Goal: Task Accomplishment & Management: Use online tool/utility

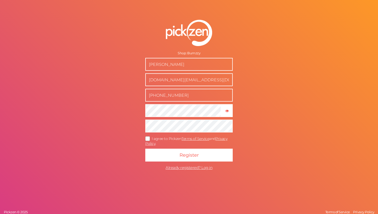
click at [146, 140] on icon at bounding box center [148, 138] width 8 height 3
click at [0, 0] on input "I agree to Pickzen Terms of Service and Privacy Policy ." at bounding box center [0, 0] width 0 height 0
click at [173, 99] on input "+32468215084" at bounding box center [188, 95] width 87 height 13
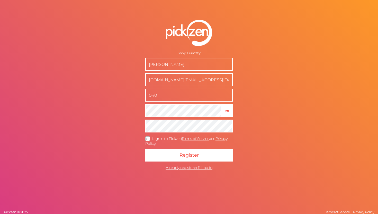
type input "0409314949"
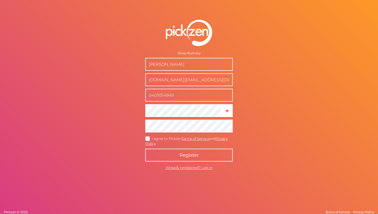
click at [187, 154] on span "Register" at bounding box center [189, 155] width 19 height 6
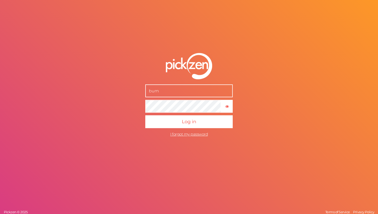
type input "[DOMAIN_NAME][EMAIL_ADDRESS][DOMAIN_NAME]"
click at [145, 115] on button "Log in" at bounding box center [188, 121] width 87 height 13
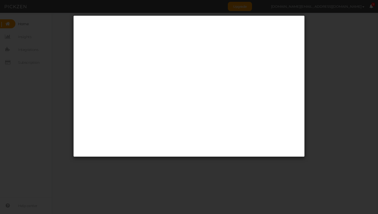
click at [369, 69] on div at bounding box center [189, 107] width 378 height 214
click at [337, 32] on div at bounding box center [189, 107] width 378 height 214
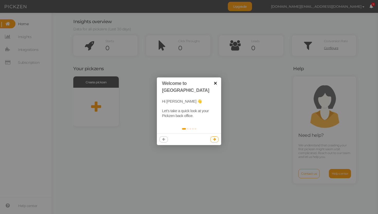
click at [218, 83] on link "×" at bounding box center [216, 83] width 12 height 12
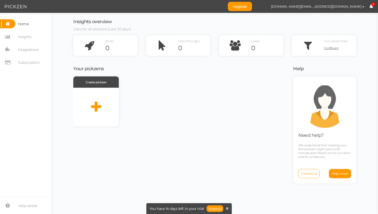
click at [374, 7] on span "Upgrade [DOMAIN_NAME][EMAIL_ADDRESS][DOMAIN_NAME] Preferences Help Log out 9" at bounding box center [303, 6] width 150 height 13
click at [371, 6] on icon at bounding box center [371, 6] width 4 height 4
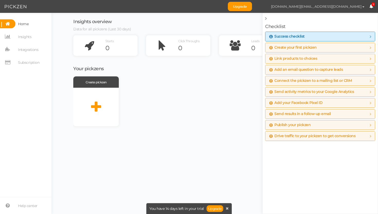
click at [347, 6] on span "[DOMAIN_NAME][EMAIL_ADDRESS][DOMAIN_NAME]" at bounding box center [316, 6] width 91 height 4
click at [354, 15] on span "Preferences" at bounding box center [347, 16] width 17 height 4
select select "Europe/[GEOGRAPHIC_DATA]"
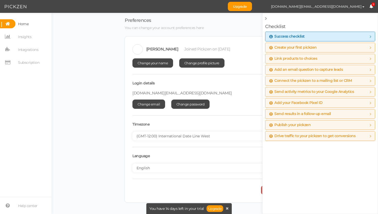
click at [72, 126] on div "Preferences You can change your account preferences here Jack Lauwers Joined Pi…" at bounding box center [215, 110] width 316 height 184
click at [355, 8] on span "[DOMAIN_NAME][EMAIL_ADDRESS][DOMAIN_NAME]" at bounding box center [316, 6] width 91 height 4
click at [12, 49] on icon at bounding box center [7, 49] width 15 height 9
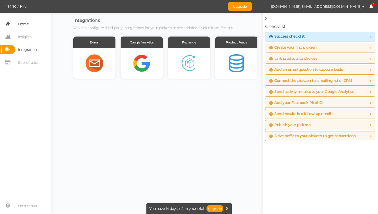
click at [30, 27] on link "Home" at bounding box center [25, 23] width 51 height 9
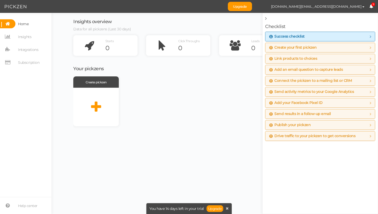
click at [323, 47] on span "Create your first pickzen" at bounding box center [320, 48] width 102 height 4
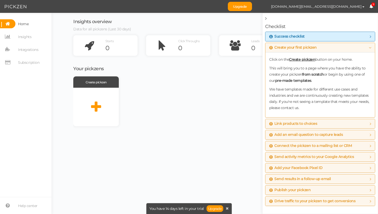
click at [306, 59] on b "Create pickzen" at bounding box center [302, 59] width 26 height 5
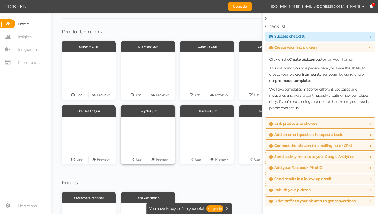
scroll to position [29, 0]
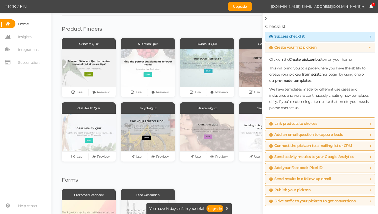
click at [265, 19] on div "Checklist Success checklist To maximize the usage of Pickzen, make sure you com…" at bounding box center [320, 113] width 116 height 201
click at [267, 19] on link at bounding box center [266, 19] width 3 height 6
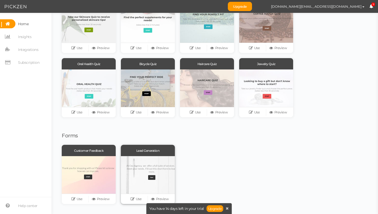
scroll to position [0, 0]
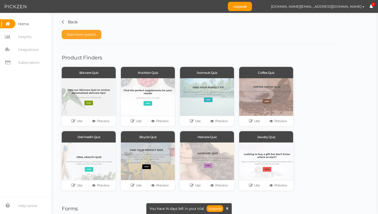
click at [97, 36] on button "Start from scratch" at bounding box center [82, 34] width 40 height 9
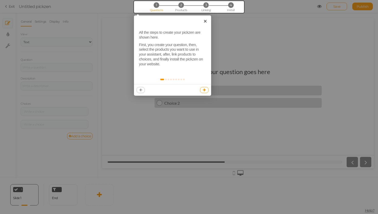
click at [206, 90] on link at bounding box center [204, 90] width 8 height 6
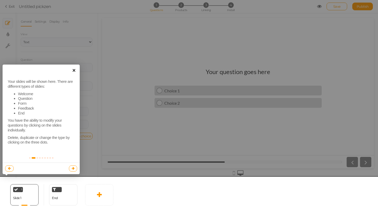
click at [73, 70] on link "×" at bounding box center [74, 71] width 12 height 12
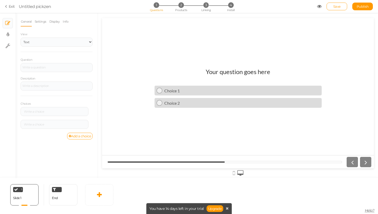
click at [231, 70] on h1 "Your question goes here" at bounding box center [238, 74] width 65 height 13
click at [237, 70] on h1 "Your question goes here" at bounding box center [238, 74] width 65 height 13
click at [52, 67] on div at bounding box center [56, 67] width 68 height 3
click at [52, 87] on div at bounding box center [56, 86] width 68 height 3
click at [49, 111] on div at bounding box center [54, 111] width 64 height 3
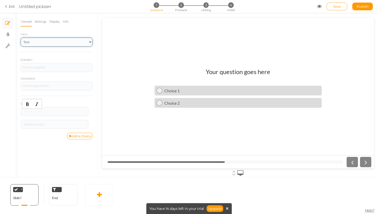
click at [55, 44] on select "Text Images Slider Dropdown" at bounding box center [57, 42] width 72 height 9
select select "2"
click at [21, 38] on select "Text Images Slider Dropdown" at bounding box center [57, 42] width 72 height 9
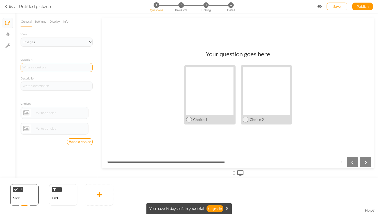
click at [48, 70] on div at bounding box center [57, 67] width 72 height 9
click at [259, 48] on div "Your question goes here Choice 1 Choice 2" at bounding box center [238, 93] width 272 height 94
click at [257, 53] on h1 "Your question goes here" at bounding box center [238, 56] width 65 height 13
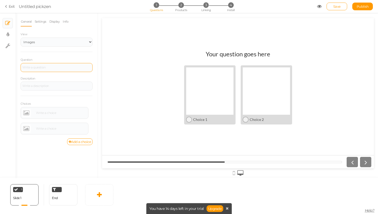
click at [61, 67] on div at bounding box center [56, 67] width 68 height 3
click at [35, 84] on div at bounding box center [57, 86] width 72 height 9
click at [47, 112] on div at bounding box center [60, 112] width 52 height 3
click at [26, 113] on link at bounding box center [26, 113] width 8 height 8
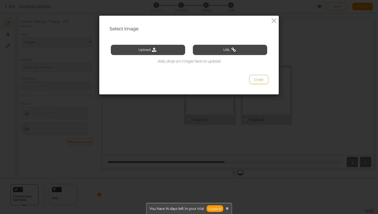
click at [151, 44] on div "Upload URL Also, drop an image here to upload." at bounding box center [189, 51] width 156 height 29
click at [151, 48] on icon at bounding box center [154, 50] width 7 height 5
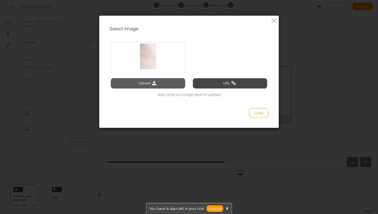
click at [167, 82] on button "Upload" at bounding box center [148, 83] width 74 height 10
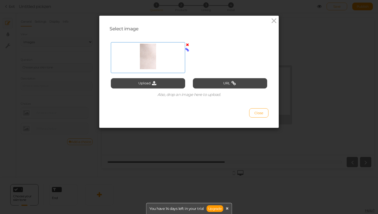
click at [144, 50] on div at bounding box center [148, 56] width 72 height 26
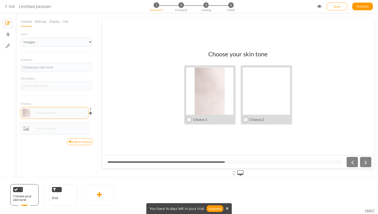
click at [57, 114] on div at bounding box center [60, 112] width 52 height 3
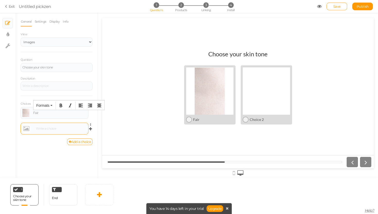
click at [42, 128] on div at bounding box center [60, 128] width 52 height 3
click at [25, 128] on link at bounding box center [26, 129] width 8 height 8
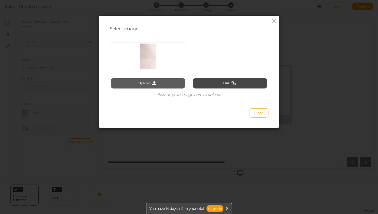
click at [145, 83] on button "Upload" at bounding box center [148, 83] width 74 height 10
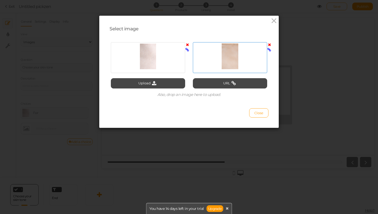
click at [227, 51] on div at bounding box center [230, 56] width 72 height 26
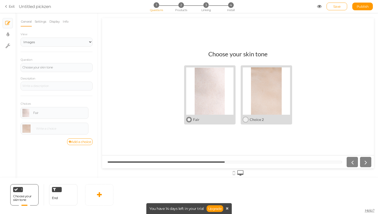
click at [219, 84] on div at bounding box center [209, 90] width 47 height 47
click at [51, 129] on div at bounding box center [60, 128] width 52 height 3
click at [86, 140] on link "Add a choice" at bounding box center [80, 141] width 26 height 7
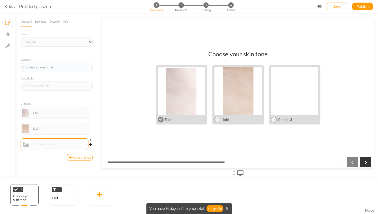
click at [26, 145] on link at bounding box center [26, 144] width 8 height 8
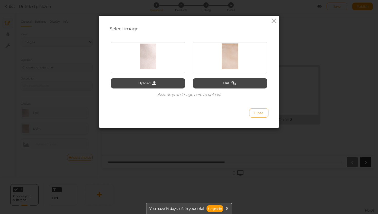
click at [255, 112] on span "Close" at bounding box center [258, 113] width 9 height 4
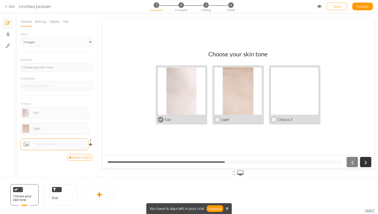
click at [27, 145] on link at bounding box center [26, 144] width 8 height 8
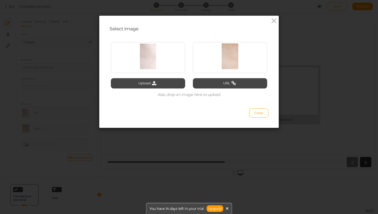
click at [187, 95] on span "Also, drop an image here to upload." at bounding box center [189, 94] width 64 height 5
click at [180, 92] on div "Upload URL Also, drop an image here to upload." at bounding box center [189, 68] width 156 height 63
click at [180, 95] on span "Also, drop an image here to upload." at bounding box center [189, 94] width 64 height 5
click at [180, 96] on span "Also, drop an image here to upload." at bounding box center [189, 94] width 64 height 5
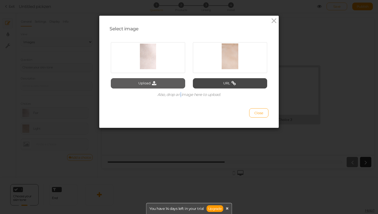
click at [166, 85] on button "Upload" at bounding box center [148, 83] width 74 height 10
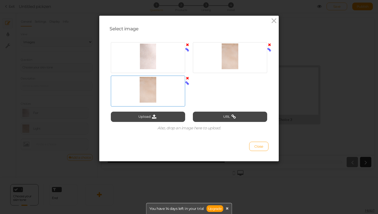
click at [188, 77] on icon at bounding box center [187, 78] width 3 height 4
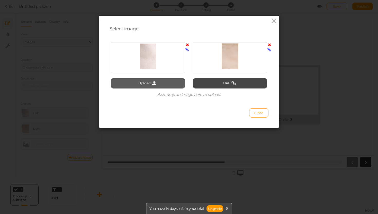
click at [154, 82] on icon at bounding box center [154, 83] width 7 height 5
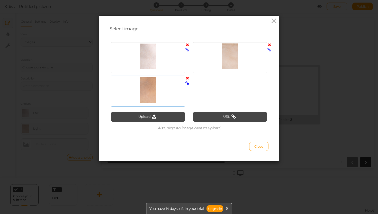
click at [171, 88] on div at bounding box center [148, 90] width 72 height 26
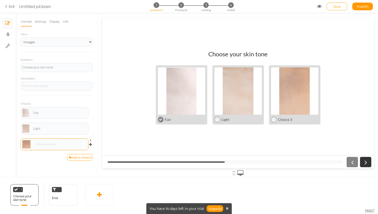
click at [70, 140] on body "× Close A wider screen is needed to use the Pickzen builder Exit Untitled pickz…" at bounding box center [189, 107] width 378 height 214
click at [81, 158] on link "Add a choice" at bounding box center [80, 157] width 26 height 7
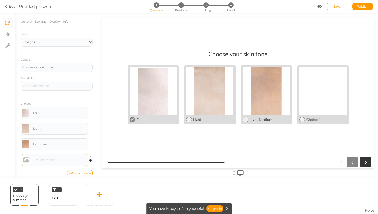
click at [25, 158] on link at bounding box center [26, 160] width 8 height 8
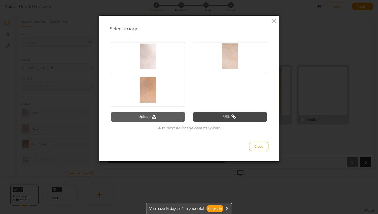
click at [159, 115] on button "Upload" at bounding box center [148, 117] width 74 height 10
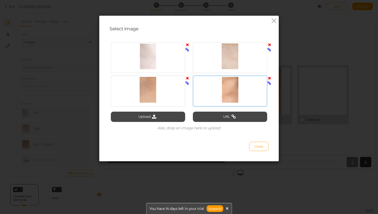
click at [222, 94] on div at bounding box center [230, 90] width 72 height 26
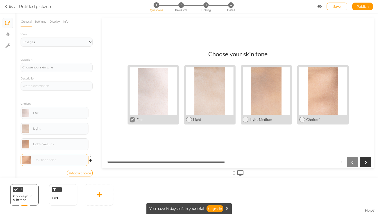
click at [63, 158] on div at bounding box center [60, 159] width 52 height 3
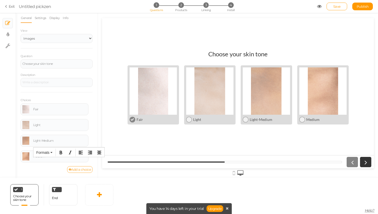
click at [69, 169] on icon at bounding box center [70, 169] width 3 height 3
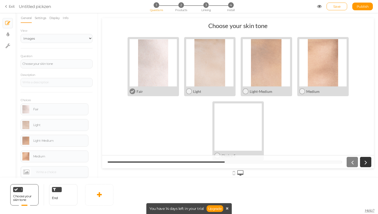
scroll to position [8, 0]
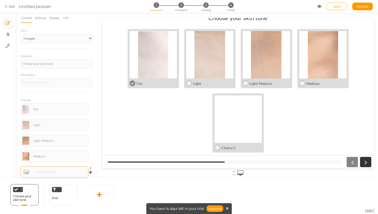
click at [24, 173] on link at bounding box center [26, 172] width 8 height 8
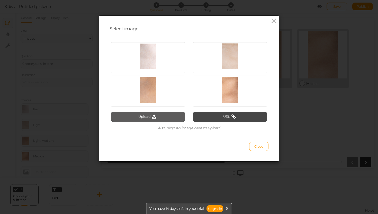
click at [159, 117] on button "Upload" at bounding box center [148, 117] width 74 height 10
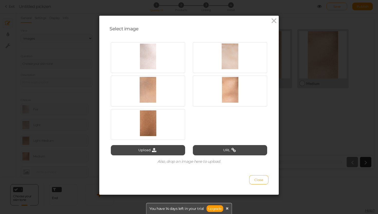
click at [143, 125] on div at bounding box center [148, 123] width 72 height 26
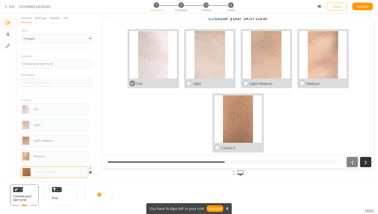
click at [57, 173] on div at bounding box center [60, 172] width 52 height 3
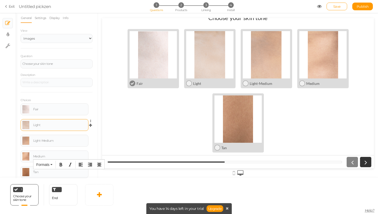
scroll to position [19, 0]
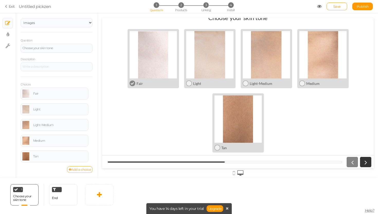
click at [73, 170] on link "Add a choice" at bounding box center [80, 169] width 26 height 7
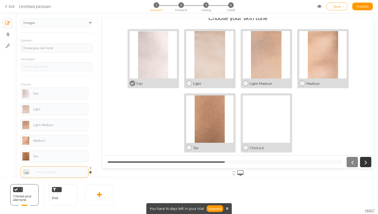
click at [28, 172] on link at bounding box center [26, 172] width 8 height 8
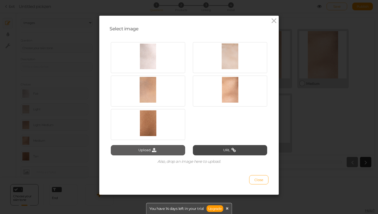
click at [151, 151] on button "Upload" at bounding box center [148, 150] width 74 height 10
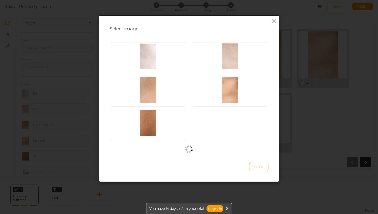
click at [260, 168] on span "Close" at bounding box center [258, 167] width 9 height 4
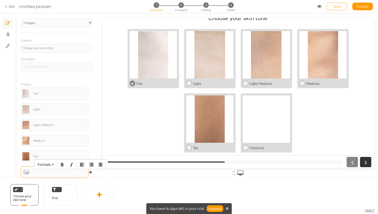
click at [45, 171] on div at bounding box center [60, 172] width 52 height 3
click at [26, 172] on link at bounding box center [26, 172] width 8 height 8
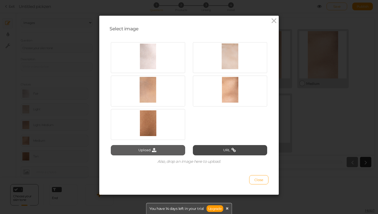
click at [137, 148] on button "Upload" at bounding box center [148, 150] width 74 height 10
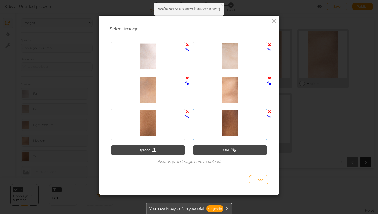
click at [231, 113] on div at bounding box center [230, 123] width 72 height 26
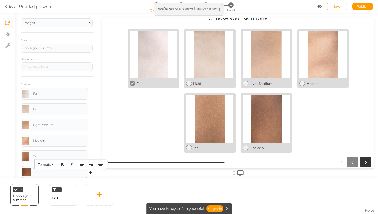
click at [65, 173] on div at bounding box center [60, 172] width 52 height 3
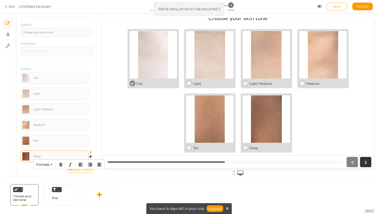
click at [47, 153] on div "Deep" at bounding box center [54, 156] width 64 height 8
click at [69, 170] on icon at bounding box center [70, 169] width 3 height 3
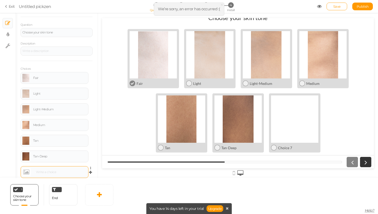
click at [24, 171] on link at bounding box center [26, 172] width 8 height 8
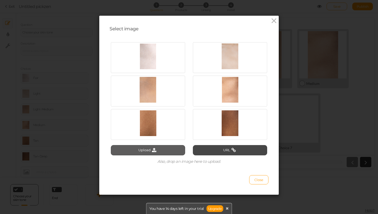
click at [148, 150] on button "Upload" at bounding box center [148, 150] width 74 height 10
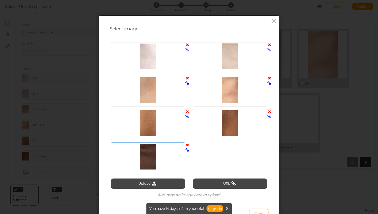
click at [149, 156] on div at bounding box center [148, 157] width 72 height 26
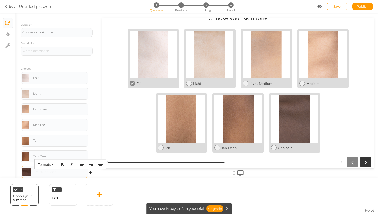
click at [67, 170] on div at bounding box center [54, 172] width 64 height 8
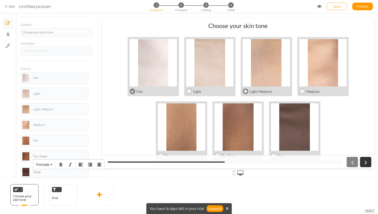
scroll to position [8, 0]
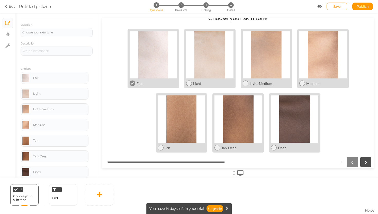
click at [366, 159] on icon at bounding box center [366, 162] width 7 height 7
click at [365, 161] on icon at bounding box center [366, 162] width 7 height 7
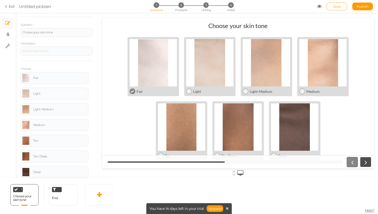
click at [364, 163] on icon at bounding box center [366, 162] width 7 height 7
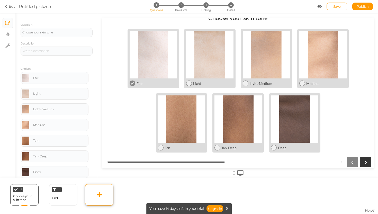
click at [98, 195] on icon at bounding box center [99, 195] width 5 height 6
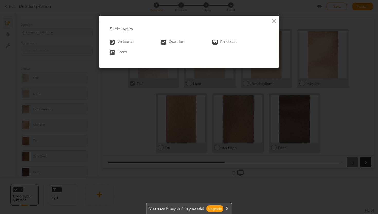
click at [176, 41] on span "Question" at bounding box center [176, 42] width 15 height 5
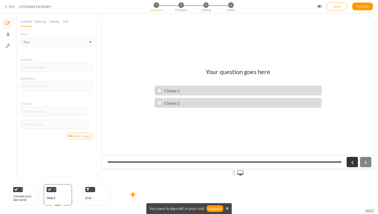
scroll to position [0, 0]
click at [221, 71] on h1 "Your question goes here" at bounding box center [238, 74] width 65 height 13
click at [232, 69] on h1 "Your question goes here" at bounding box center [238, 74] width 65 height 13
click at [43, 22] on link "Settings" at bounding box center [40, 22] width 12 height 10
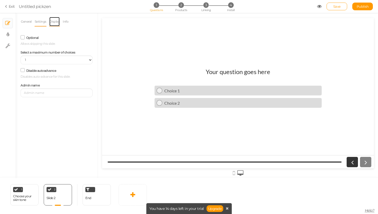
click at [54, 21] on link "Display" at bounding box center [54, 22] width 11 height 10
click at [65, 20] on link "Info" at bounding box center [66, 22] width 6 height 10
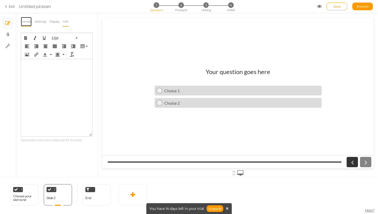
click at [28, 21] on link "General" at bounding box center [26, 22] width 11 height 10
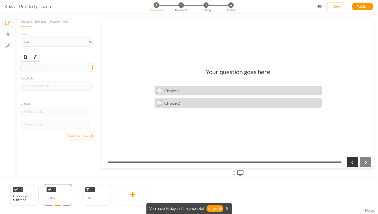
click at [47, 66] on div at bounding box center [56, 67] width 68 height 3
click at [29, 198] on div "Choose your skin tone" at bounding box center [24, 198] width 23 height 7
select select "2"
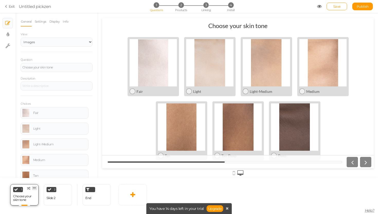
click at [37, 187] on link at bounding box center [34, 188] width 5 height 4
click at [33, 185] on link "Clone" at bounding box center [25, 186] width 29 height 5
select select "2"
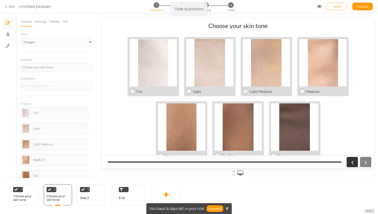
click at [246, 23] on div "Choose your skin tone" at bounding box center [237, 25] width 59 height 7
click at [268, 25] on div "Choose your skin tone" at bounding box center [237, 25] width 59 height 7
click at [54, 66] on div "Choose your skin tone" at bounding box center [56, 67] width 68 height 3
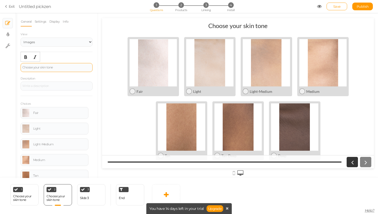
click at [54, 66] on div "Choose your skin tone" at bounding box center [56, 67] width 68 height 3
paste div
click at [68, 85] on div at bounding box center [56, 86] width 68 height 3
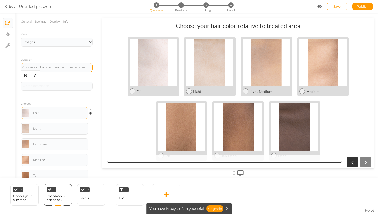
click at [53, 114] on div "Fair" at bounding box center [54, 113] width 64 height 8
click at [25, 113] on link at bounding box center [25, 113] width 7 height 8
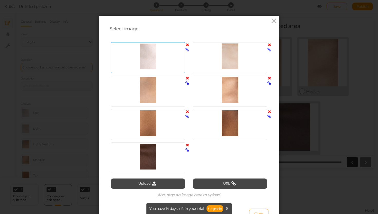
click at [187, 46] on icon at bounding box center [187, 45] width 3 height 4
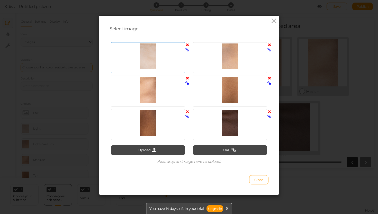
click at [187, 45] on icon at bounding box center [187, 45] width 3 height 4
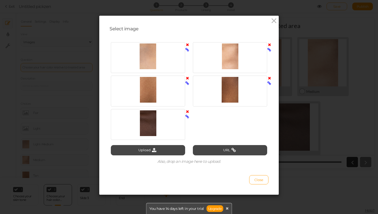
click at [187, 45] on icon at bounding box center [187, 45] width 3 height 4
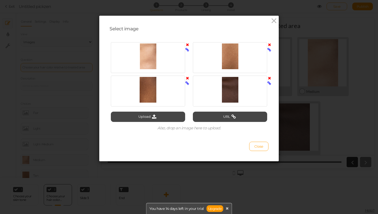
click at [187, 45] on icon at bounding box center [187, 45] width 3 height 4
click at [268, 45] on icon at bounding box center [269, 45] width 3 height 4
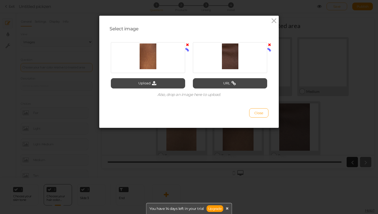
click at [187, 45] on icon at bounding box center [187, 45] width 3 height 4
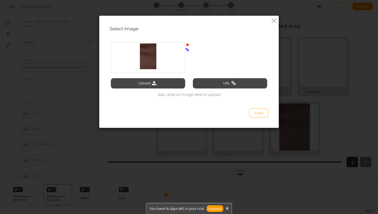
click at [187, 45] on icon at bounding box center [187, 45] width 3 height 4
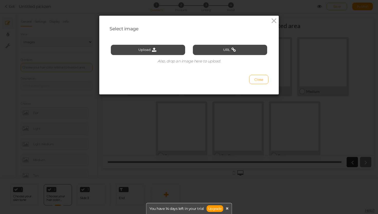
click at [187, 45] on div "Upload" at bounding box center [148, 50] width 82 height 10
click at [158, 53] on button "Upload" at bounding box center [148, 50] width 74 height 10
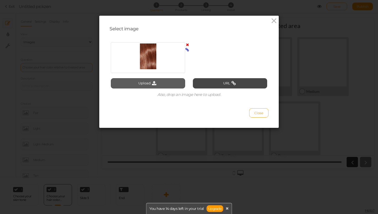
click at [166, 82] on button "Upload" at bounding box center [148, 83] width 74 height 10
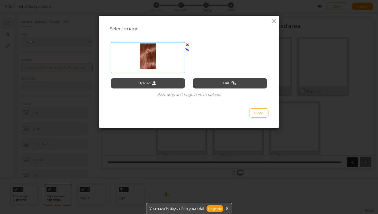
click at [155, 70] on div at bounding box center [148, 57] width 74 height 31
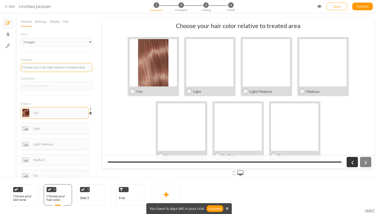
click at [59, 111] on div "Fair" at bounding box center [60, 112] width 54 height 3
click at [47, 113] on div "Fair" at bounding box center [60, 112] width 54 height 3
click at [23, 129] on link at bounding box center [25, 129] width 7 height 8
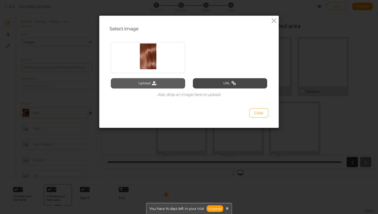
click at [143, 85] on button "Upload" at bounding box center [148, 83] width 74 height 10
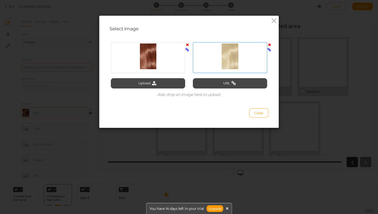
click at [218, 48] on div at bounding box center [230, 56] width 72 height 26
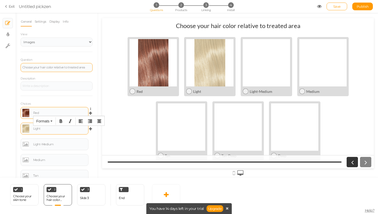
click at [45, 129] on div "Light" at bounding box center [60, 128] width 54 height 3
click at [26, 146] on link at bounding box center [25, 144] width 7 height 8
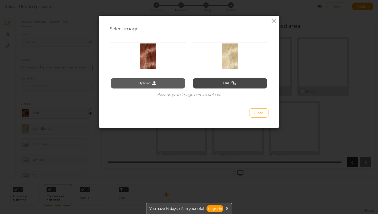
click at [164, 85] on button "Upload" at bounding box center [148, 83] width 74 height 10
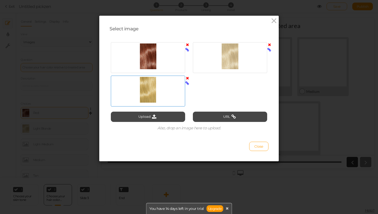
click at [155, 100] on div at bounding box center [148, 90] width 72 height 26
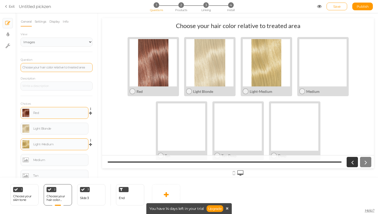
click at [63, 143] on div "Light-Medium" at bounding box center [60, 144] width 54 height 3
click at [24, 159] on link at bounding box center [25, 160] width 7 height 8
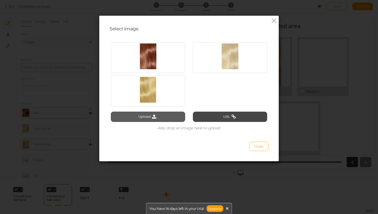
click at [155, 118] on icon at bounding box center [154, 116] width 7 height 5
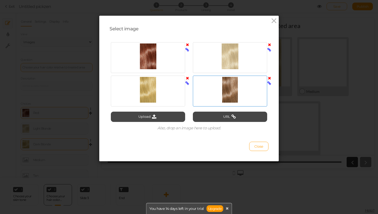
click at [219, 93] on div at bounding box center [230, 90] width 72 height 26
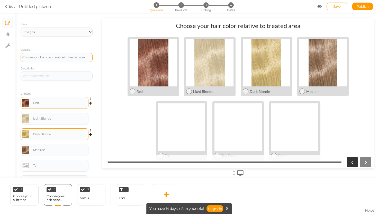
scroll to position [11, 0]
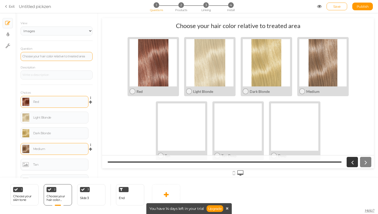
click at [52, 150] on div "Medium" at bounding box center [60, 148] width 54 height 3
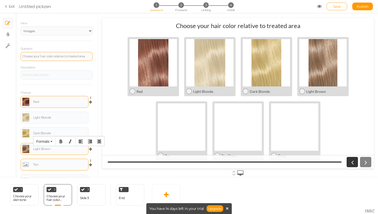
click at [23, 166] on link at bounding box center [25, 165] width 7 height 8
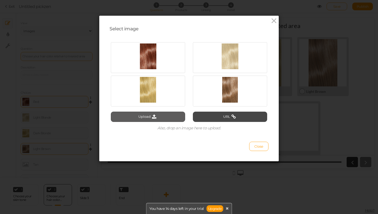
click at [145, 117] on button "Upload" at bounding box center [148, 117] width 74 height 10
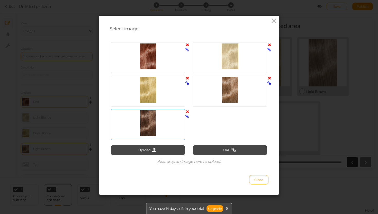
click at [163, 119] on div at bounding box center [148, 123] width 72 height 26
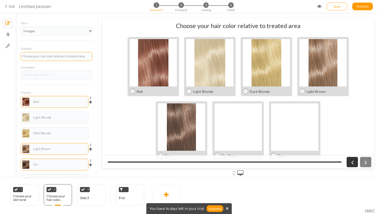
click at [50, 165] on div "Tan" at bounding box center [60, 164] width 54 height 3
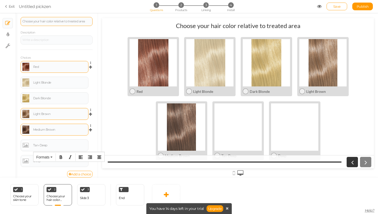
scroll to position [51, 0]
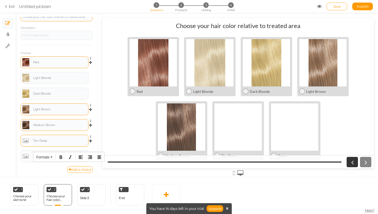
click at [24, 141] on link at bounding box center [25, 141] width 7 height 8
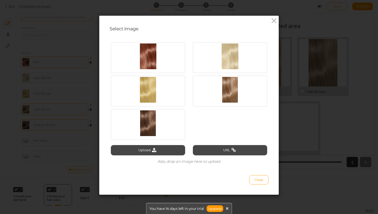
click at [148, 156] on div "Upload URL Also, drop an image here to upload." at bounding box center [189, 102] width 156 height 130
click at [150, 144] on div "Upload URL Also, drop an image here to upload." at bounding box center [189, 102] width 156 height 130
click at [148, 157] on div "Upload URL Also, drop an image here to upload." at bounding box center [189, 102] width 156 height 130
click at [148, 152] on button "Upload" at bounding box center [148, 150] width 74 height 10
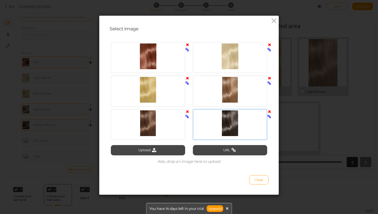
click at [222, 129] on div at bounding box center [230, 123] width 72 height 26
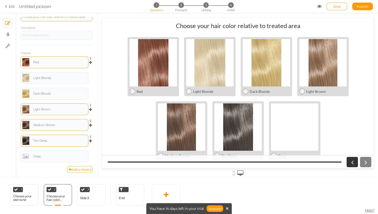
click at [48, 145] on div "Tan-Deep" at bounding box center [55, 141] width 68 height 12
click at [49, 142] on div "Tan-Deep" at bounding box center [60, 140] width 54 height 3
click at [27, 159] on link at bounding box center [25, 156] width 7 height 8
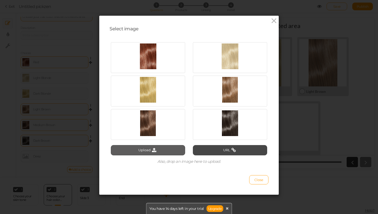
click at [169, 146] on button "Upload" at bounding box center [148, 150] width 74 height 10
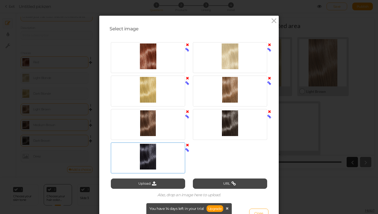
click at [152, 157] on div at bounding box center [148, 157] width 72 height 26
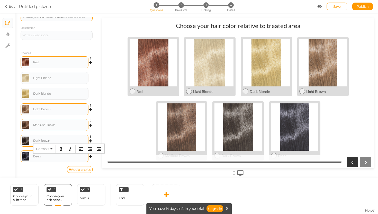
click at [56, 158] on div "Deep" at bounding box center [54, 156] width 64 height 8
click at [73, 171] on link "Add a choice" at bounding box center [80, 169] width 26 height 7
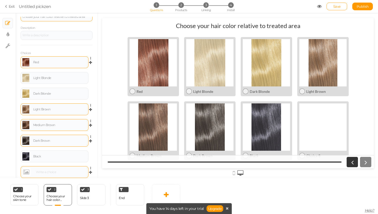
click at [26, 172] on link at bounding box center [26, 172] width 8 height 8
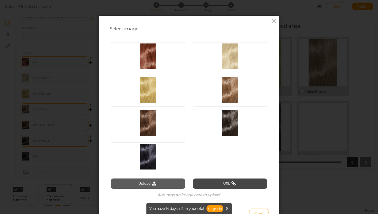
click at [166, 179] on button "Upload" at bounding box center [148, 184] width 74 height 10
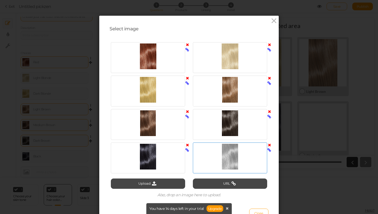
click at [216, 157] on div at bounding box center [230, 157] width 72 height 26
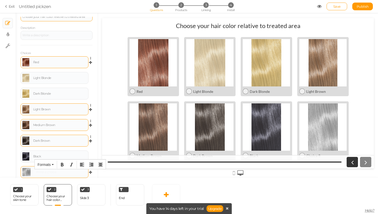
click at [53, 172] on div at bounding box center [60, 172] width 52 height 3
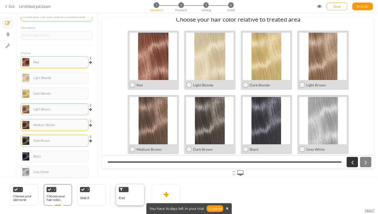
click at [131, 195] on div "End" at bounding box center [130, 194] width 28 height 21
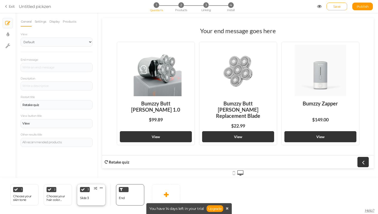
click at [100, 198] on div "3 Slide 3 × Define the conditions to show this slide. Clone Change type Delete" at bounding box center [91, 194] width 28 height 21
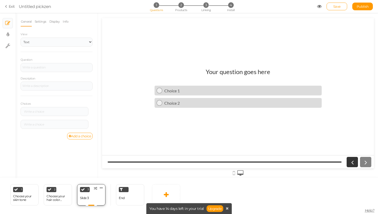
scroll to position [0, 0]
click at [156, 192] on link at bounding box center [166, 194] width 28 height 21
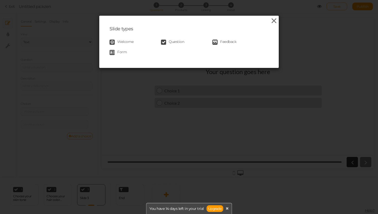
click at [274, 21] on icon at bounding box center [273, 21] width 7 height 8
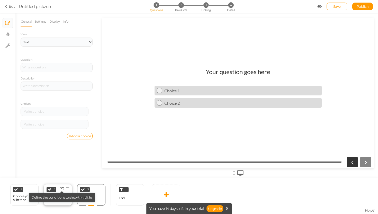
click at [59, 195] on div "Choose your hair color relative to treated area" at bounding box center [58, 198] width 23 height 7
select select "2"
select select "1"
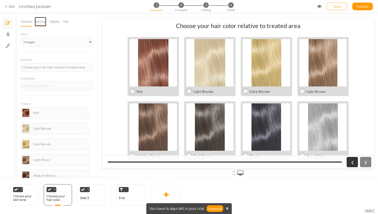
click at [41, 22] on link "Settings" at bounding box center [40, 22] width 12 height 10
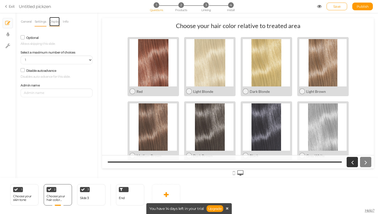
click at [54, 19] on link "Display" at bounding box center [54, 22] width 11 height 10
click at [69, 22] on link "Info" at bounding box center [66, 22] width 6 height 10
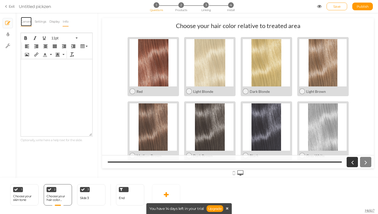
click at [27, 22] on link "General" at bounding box center [26, 22] width 11 height 10
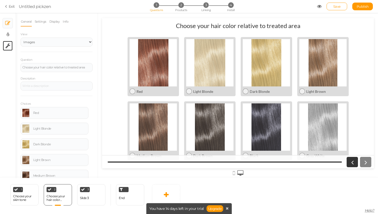
click at [9, 45] on icon at bounding box center [7, 45] width 5 height 5
select select "en"
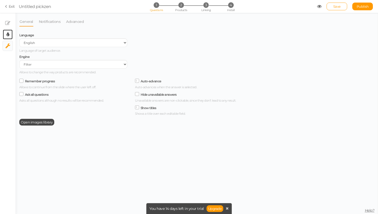
click at [4, 34] on link "× Display settings" at bounding box center [8, 35] width 10 height 10
select select "2"
select select "lato"
select select "fade"
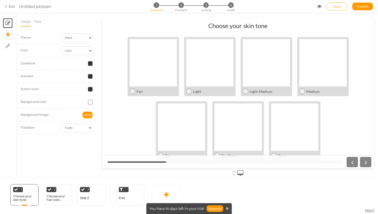
click at [4, 23] on link "× Slides" at bounding box center [8, 23] width 10 height 10
select select "2"
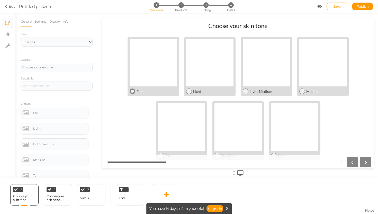
click at [139, 91] on div "Fair" at bounding box center [157, 91] width 40 height 4
click at [136, 92] on div "Fair" at bounding box center [156, 91] width 42 height 4
click at [124, 198] on span "End" at bounding box center [122, 198] width 6 height 4
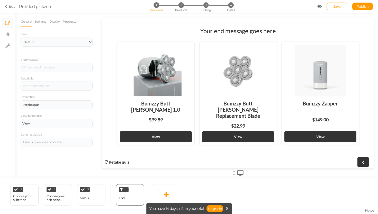
click at [171, 204] on div "You have 14 days left in your trial Upgrade" at bounding box center [189, 208] width 86 height 11
click at [170, 188] on link at bounding box center [166, 194] width 28 height 21
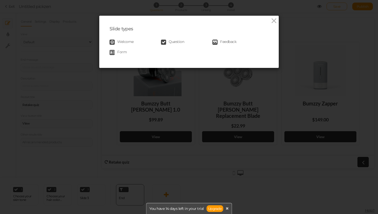
click at [216, 41] on icon at bounding box center [215, 42] width 5 height 5
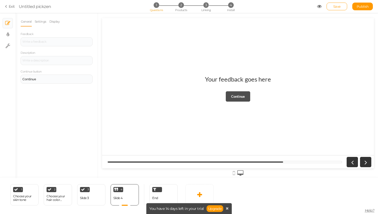
click at [237, 95] on strong "Continue" at bounding box center [238, 96] width 14 height 4
click at [241, 95] on strong "Continue" at bounding box center [238, 96] width 14 height 4
click at [64, 202] on div "Choose your hair color relative to treated area" at bounding box center [58, 198] width 23 height 9
select select "2"
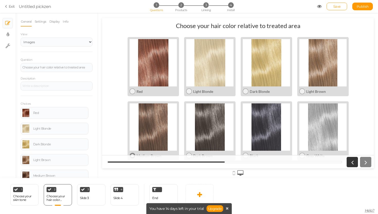
scroll to position [8, 0]
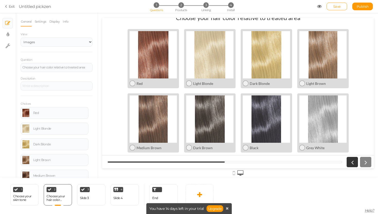
click at [318, 6] on icon at bounding box center [319, 6] width 5 height 5
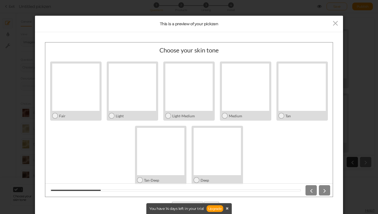
scroll to position [3, 0]
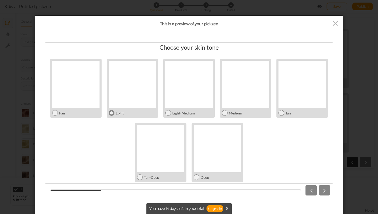
click at [112, 113] on icon at bounding box center [111, 112] width 3 height 3
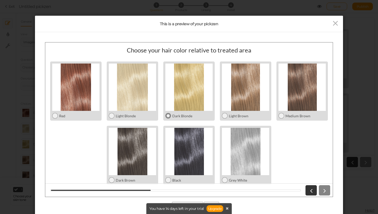
click at [171, 117] on div "Dark Blonde" at bounding box center [192, 115] width 42 height 4
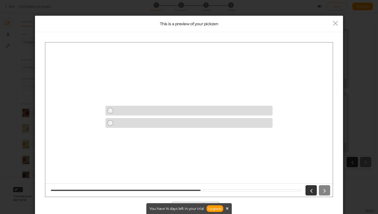
click at [321, 188] on div at bounding box center [317, 190] width 27 height 10
click at [337, 22] on icon at bounding box center [335, 24] width 7 height 8
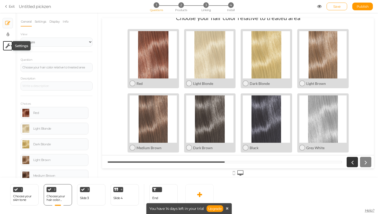
click at [7, 46] on icon at bounding box center [7, 45] width 5 height 5
select select "en"
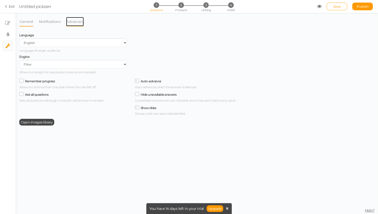
click at [75, 20] on link "Advanced" at bounding box center [75, 22] width 18 height 10
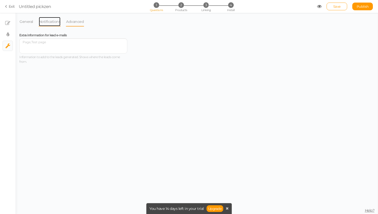
click at [47, 23] on link "Notifications" at bounding box center [50, 22] width 22 height 10
click at [24, 23] on link "General" at bounding box center [26, 22] width 14 height 10
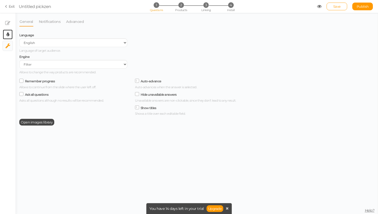
click at [11, 35] on link "× Display settings" at bounding box center [8, 35] width 10 height 10
select select "2"
select select "lato"
select select "fade"
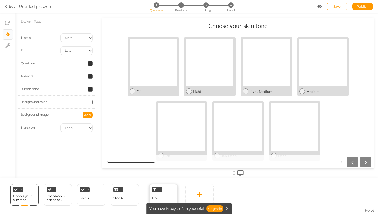
scroll to position [0, 0]
click at [95, 197] on div "3 Slide 3 × Define the conditions to show this slide. Clone Change type Delete" at bounding box center [91, 194] width 28 height 21
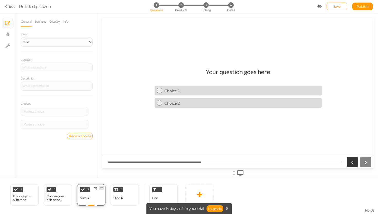
click at [103, 188] on icon at bounding box center [101, 188] width 3 height 4
click at [99, 197] on link "Delete" at bounding box center [92, 197] width 29 height 5
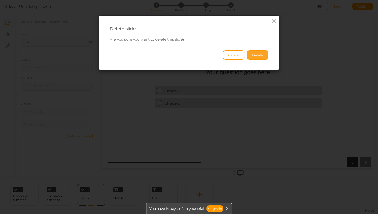
click at [263, 55] on button "Delete" at bounding box center [258, 54] width 22 height 9
select select "2"
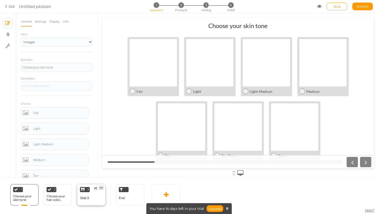
click at [103, 188] on link at bounding box center [101, 188] width 5 height 4
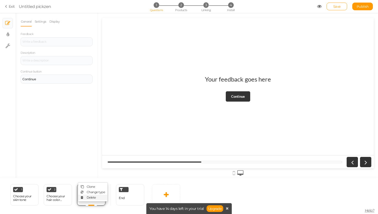
click at [95, 199] on span "Delete" at bounding box center [91, 198] width 9 height 4
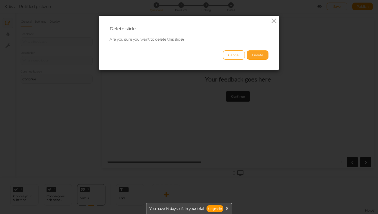
click at [260, 52] on button "Delete" at bounding box center [258, 54] width 22 height 9
select select "2"
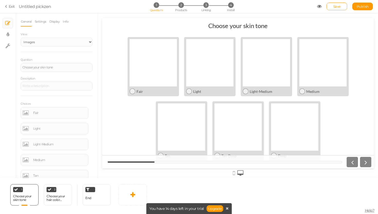
click at [92, 206] on div "1 Choose your skin tone × Define the conditions to show this slide. Clone Chang…" at bounding box center [56, 194] width 113 height 33
click at [94, 197] on div "End" at bounding box center [97, 194] width 28 height 21
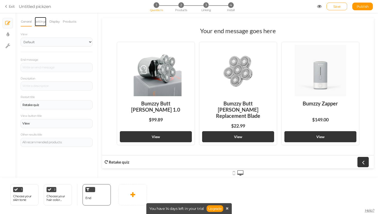
click at [44, 23] on link "Settings" at bounding box center [40, 22] width 12 height 10
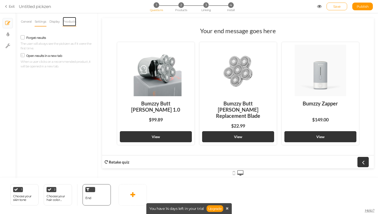
click at [71, 22] on link "Products" at bounding box center [70, 22] width 14 height 10
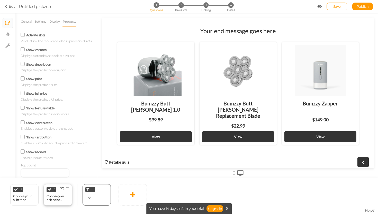
click at [57, 198] on div "Choose your hair color relative to treated area" at bounding box center [58, 198] width 23 height 7
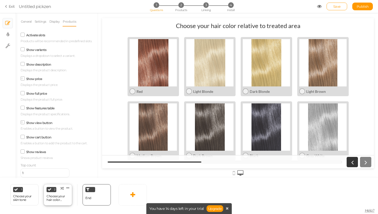
select select "2"
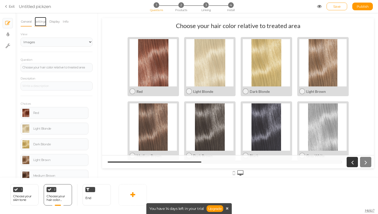
click at [42, 21] on link "Settings" at bounding box center [40, 22] width 12 height 10
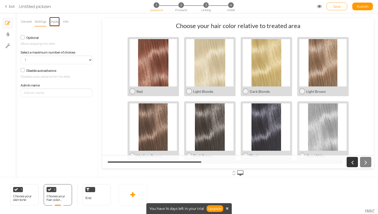
click at [56, 19] on link "Display" at bounding box center [54, 22] width 11 height 10
click at [71, 23] on li "Info" at bounding box center [67, 22] width 9 height 10
click at [69, 23] on link "Info" at bounding box center [66, 22] width 6 height 10
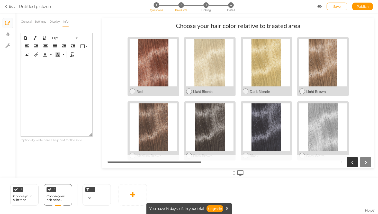
click at [183, 6] on span "2" at bounding box center [181, 4] width 5 height 5
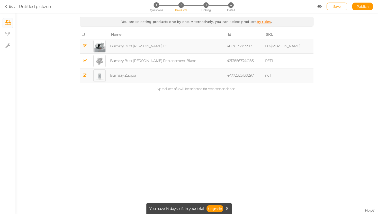
click at [87, 46] on icon at bounding box center [85, 46] width 4 height 4
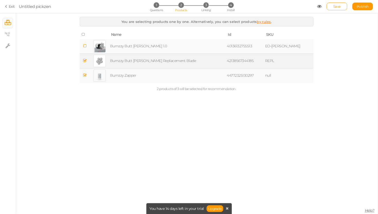
click at [87, 60] on icon at bounding box center [85, 61] width 4 height 4
click at [209, 8] on div "1 Questions 2 Products 3 Linking 4 Install" at bounding box center [189, 6] width 108 height 9
click at [205, 6] on span "3" at bounding box center [206, 4] width 5 height 5
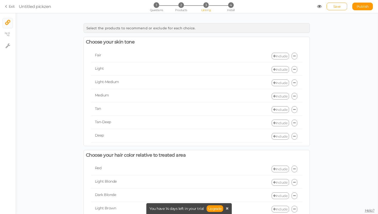
click at [284, 59] on link "Include" at bounding box center [280, 56] width 17 height 7
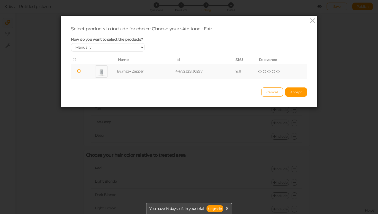
click at [310, 25] on link at bounding box center [312, 21] width 7 height 8
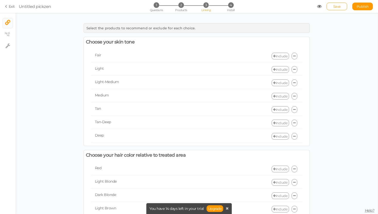
click at [235, 8] on div "1 Questions 2 Products 3 Linking 4 Install" at bounding box center [189, 6] width 108 height 9
click at [231, 5] on span "4" at bounding box center [230, 4] width 5 height 5
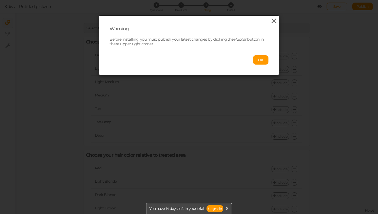
click at [272, 20] on icon at bounding box center [273, 21] width 7 height 8
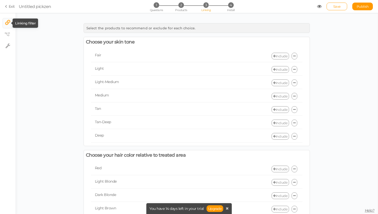
click at [7, 23] on icon at bounding box center [7, 22] width 5 height 5
click at [9, 33] on icon at bounding box center [7, 34] width 5 height 4
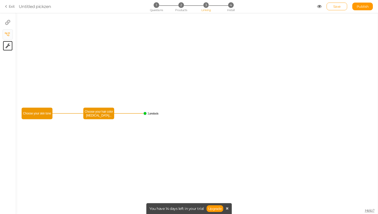
click at [10, 45] on link "× Settings" at bounding box center [8, 46] width 10 height 10
select select "en"
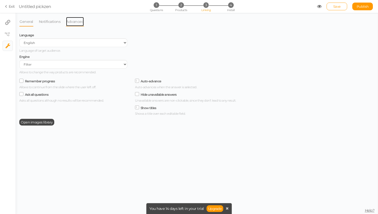
click at [72, 21] on link "Advanced" at bounding box center [75, 22] width 18 height 10
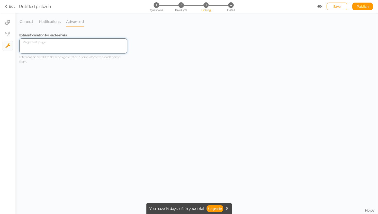
click at [59, 42] on textarea at bounding box center [73, 45] width 108 height 15
click at [51, 22] on link "Notifications" at bounding box center [50, 22] width 22 height 10
click at [31, 22] on link "General" at bounding box center [26, 22] width 14 height 10
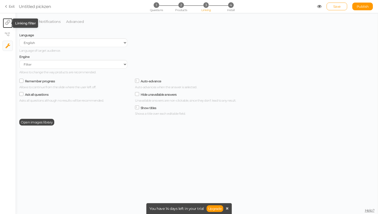
click at [7, 20] on icon at bounding box center [7, 22] width 5 height 5
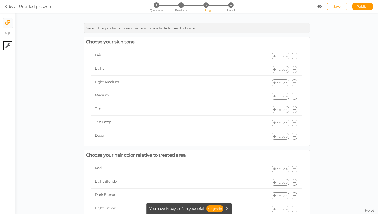
click at [5, 45] on link "× Settings" at bounding box center [8, 46] width 10 height 10
select select "en"
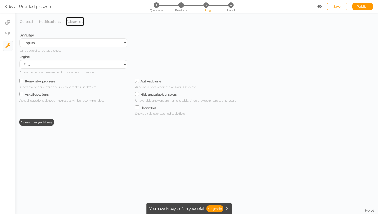
click at [78, 21] on link "Advanced" at bounding box center [75, 22] width 18 height 10
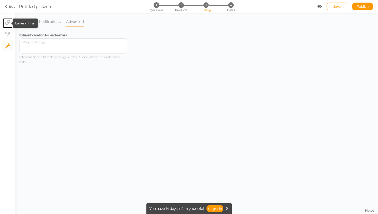
click at [7, 25] on tip-cont at bounding box center [7, 23] width 5 height 6
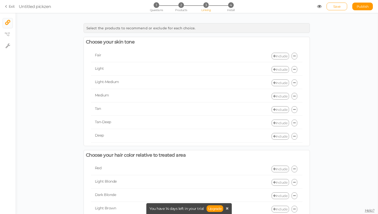
click at [278, 54] on link "Include" at bounding box center [280, 56] width 17 height 7
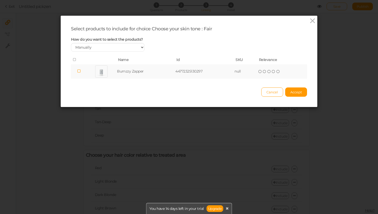
click at [80, 73] on icon at bounding box center [79, 71] width 4 height 4
click at [295, 92] on span "Accept" at bounding box center [296, 92] width 12 height 4
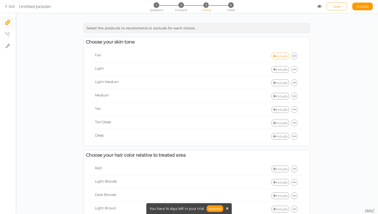
click at [281, 56] on link "Include" at bounding box center [280, 56] width 17 height 7
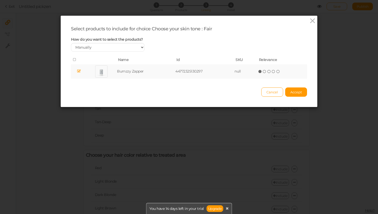
click at [84, 72] on td at bounding box center [79, 71] width 16 height 14
click at [140, 45] on select "Manually By tags By price" at bounding box center [108, 47] width 74 height 9
click at [277, 92] on span "Cancel" at bounding box center [273, 92] width 12 height 4
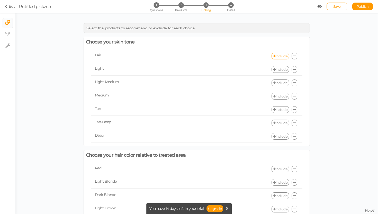
drag, startPoint x: 295, startPoint y: 57, endPoint x: 319, endPoint y: 91, distance: 42.3
click at [319, 91] on div "Select the products to recommend or exclude for each choice. Choose your skin t…" at bounding box center [196, 153] width 363 height 265
click at [276, 56] on link "Include" at bounding box center [280, 56] width 17 height 7
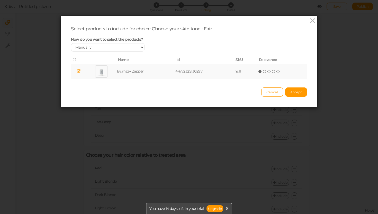
click at [80, 72] on icon at bounding box center [79, 71] width 4 height 4
click at [297, 94] on span "Accept" at bounding box center [296, 92] width 12 height 4
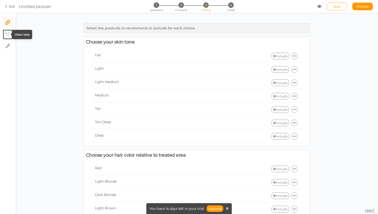
click at [8, 37] on tip-cont at bounding box center [8, 34] width 4 height 6
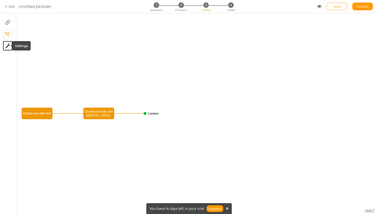
click at [8, 44] on icon at bounding box center [7, 45] width 5 height 5
select select "en"
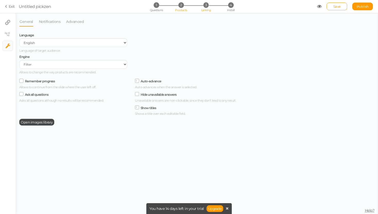
click at [176, 4] on li "2 Products" at bounding box center [181, 4] width 24 height 5
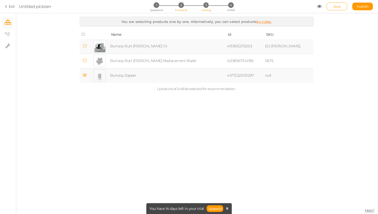
click at [211, 8] on div "1 Questions 2 Products 3 Linking 4 Install" at bounding box center [189, 6] width 108 height 9
click at [206, 5] on span "3" at bounding box center [206, 4] width 5 height 5
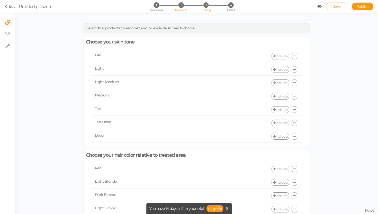
click at [191, 5] on li "2 Products" at bounding box center [181, 4] width 24 height 5
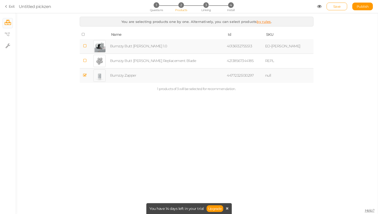
click at [263, 23] on link "by rules" at bounding box center [264, 22] width 14 height 4
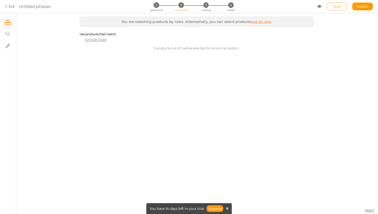
click at [98, 40] on span "Simple Rule" at bounding box center [96, 39] width 22 height 5
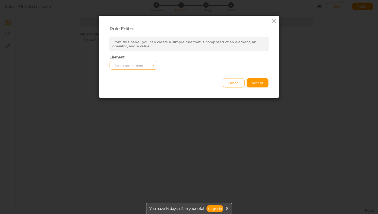
click at [134, 63] on span "Select an element" at bounding box center [134, 65] width 48 height 9
click at [169, 59] on div "Element Select an element col tag type vendor" at bounding box center [189, 62] width 167 height 15
click at [133, 64] on span "Select an element" at bounding box center [129, 66] width 29 height 4
click at [239, 67] on div "Element Select an element col tag type vendor" at bounding box center [189, 62] width 167 height 15
click at [128, 65] on span "Select an element" at bounding box center [129, 66] width 29 height 4
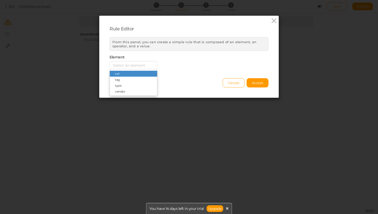
click at [180, 60] on div "Element Select an element col tag type vendor" at bounding box center [189, 62] width 167 height 15
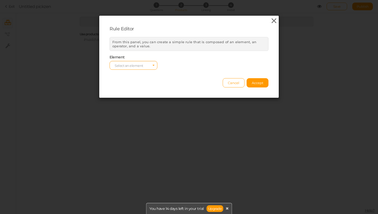
click at [271, 20] on icon at bounding box center [273, 21] width 7 height 8
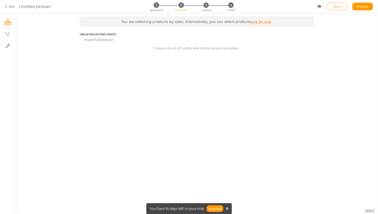
click at [208, 8] on div "1 Questions 2 Products 3 Linking 4 Install" at bounding box center [189, 6] width 108 height 9
click at [205, 8] on div "1 Questions 2 Products 3 Linking 4 Install" at bounding box center [189, 6] width 108 height 9
click at [208, 6] on span "3" at bounding box center [206, 4] width 5 height 5
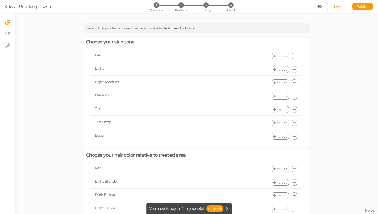
click at [160, 30] on div "Select the products to recommend or exclude for each choice." at bounding box center [197, 28] width 226 height 10
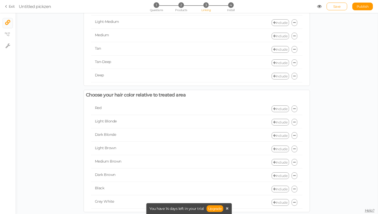
scroll to position [72, 0]
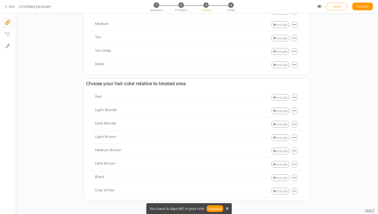
click at [279, 99] on link "Include" at bounding box center [280, 97] width 17 height 7
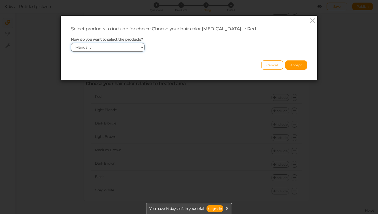
click at [129, 49] on select "Manually By tags By price" at bounding box center [108, 47] width 74 height 9
click at [311, 21] on icon at bounding box center [312, 21] width 7 height 8
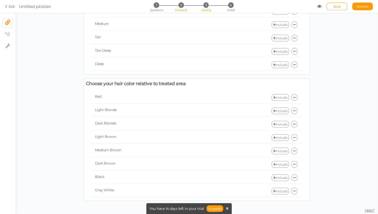
click at [179, 5] on span "2" at bounding box center [181, 4] width 5 height 5
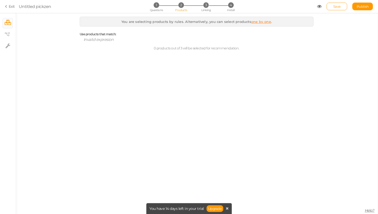
click at [90, 34] on span "Use products that match:" at bounding box center [98, 34] width 37 height 4
click at [256, 21] on link "one by one" at bounding box center [261, 22] width 20 height 4
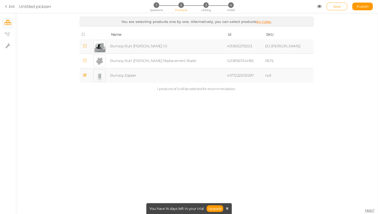
click at [84, 75] on icon at bounding box center [85, 75] width 4 height 4
click at [89, 76] on td at bounding box center [85, 75] width 10 height 15
click at [262, 22] on link "by rules" at bounding box center [264, 22] width 14 height 4
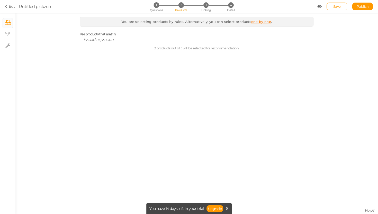
click at [263, 23] on link "one by one" at bounding box center [261, 22] width 20 height 4
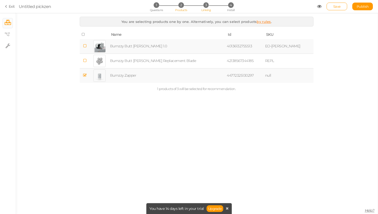
click at [204, 4] on span "3" at bounding box center [206, 4] width 5 height 5
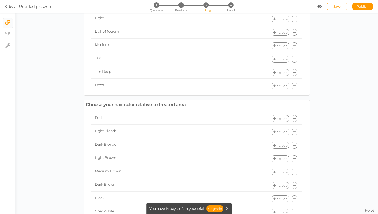
scroll to position [19, 0]
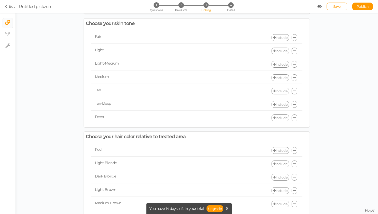
click at [281, 35] on link "Include" at bounding box center [280, 37] width 17 height 7
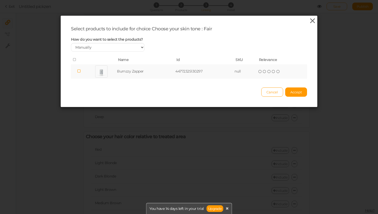
click at [313, 19] on icon at bounding box center [312, 21] width 7 height 8
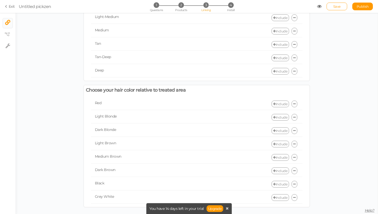
scroll to position [72, 0]
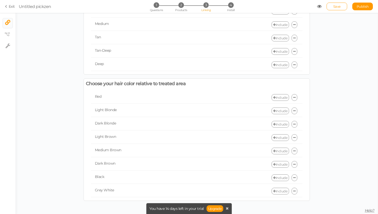
click at [368, 208] on div "Select the products to recommend or exclude for each choice. Choose your skin t…" at bounding box center [196, 81] width 363 height 265
click at [368, 211] on span "Help?" at bounding box center [370, 210] width 10 height 5
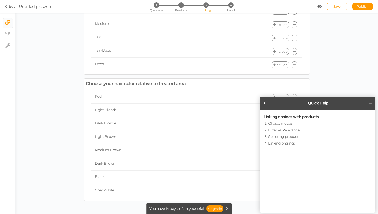
click at [282, 144] on link "Linking engines" at bounding box center [281, 143] width 27 height 5
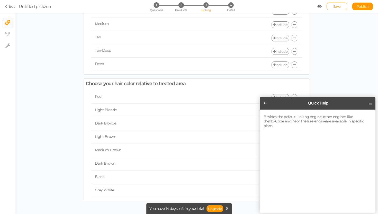
click at [280, 120] on link "No‑Code engine" at bounding box center [282, 121] width 27 height 5
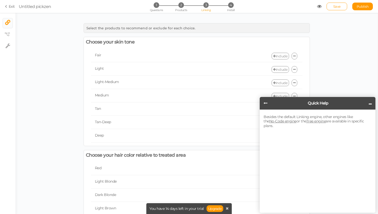
click at [369, 102] on header "Quick Help" at bounding box center [318, 103] width 116 height 13
drag, startPoint x: 371, startPoint y: 102, endPoint x: 371, endPoint y: 138, distance: 35.2
click at [371, 138] on div "Quick Help Besides the default Linking engine, other engines like the No‑Code e…" at bounding box center [318, 155] width 116 height 116
click at [373, 104] on header "Quick Help" at bounding box center [318, 103] width 116 height 13
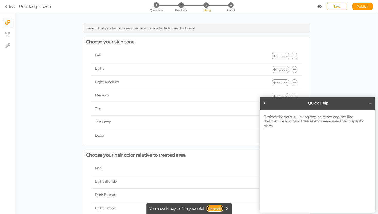
click at [215, 208] on link "Upgrade" at bounding box center [215, 208] width 17 height 7
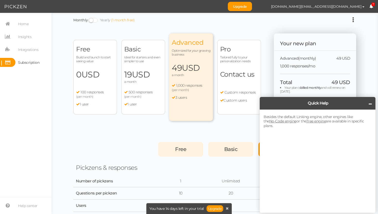
click at [372, 103] on header "Quick Help" at bounding box center [318, 103] width 116 height 13
click at [367, 103] on header "Quick Help" at bounding box center [318, 103] width 116 height 13
click at [369, 103] on icon at bounding box center [370, 104] width 3 height 4
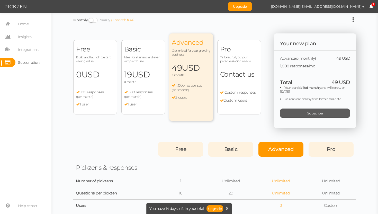
click at [311, 114] on span "Subscribe" at bounding box center [315, 113] width 16 height 4
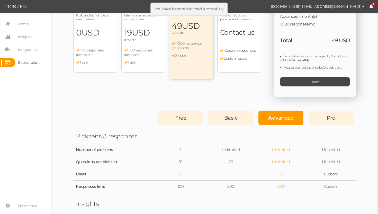
scroll to position [21, 0]
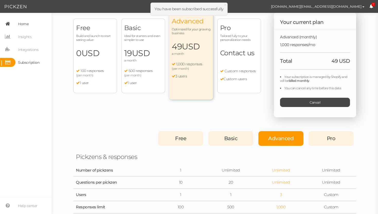
click at [24, 23] on span "Home" at bounding box center [23, 24] width 11 height 8
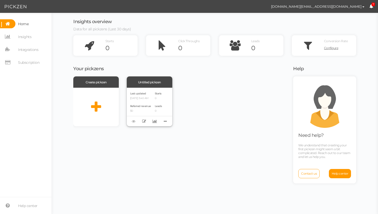
click at [142, 92] on div "Last updated 08/13/2025 3:40 AM" at bounding box center [140, 95] width 21 height 9
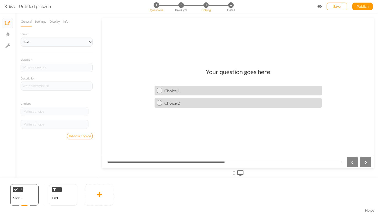
click at [206, 7] on span "3" at bounding box center [206, 4] width 5 height 5
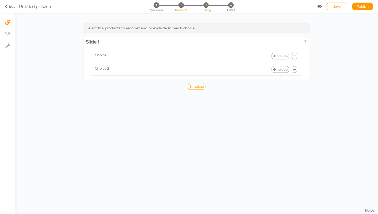
click at [178, 10] on span "Products" at bounding box center [181, 10] width 12 height 4
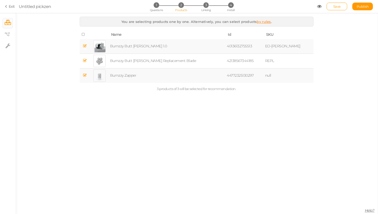
click at [86, 46] on icon at bounding box center [85, 46] width 4 height 4
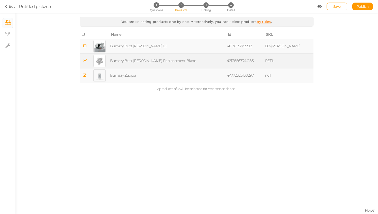
click at [86, 60] on icon at bounding box center [85, 61] width 4 height 4
click at [206, 5] on span "3" at bounding box center [206, 4] width 5 height 5
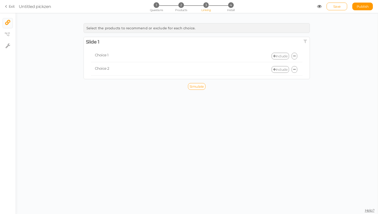
click at [278, 57] on link "Include" at bounding box center [280, 56] width 17 height 7
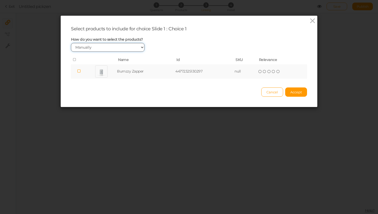
click at [113, 46] on select "Manually By tags By price" at bounding box center [108, 47] width 74 height 9
click at [311, 20] on icon at bounding box center [312, 21] width 7 height 8
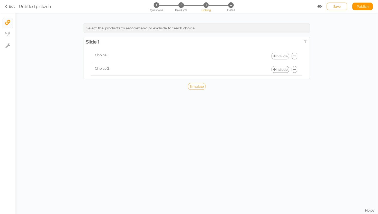
click at [198, 85] on span "Simulate" at bounding box center [197, 86] width 14 height 4
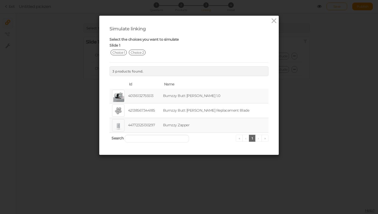
click at [152, 123] on td "44772325130297" at bounding box center [144, 125] width 35 height 15
click at [303, 27] on div "Simulate linking Select the choices you want to simulate Slide 1 Choice 1 Choic…" at bounding box center [189, 107] width 378 height 214
click at [275, 22] on icon at bounding box center [273, 21] width 7 height 8
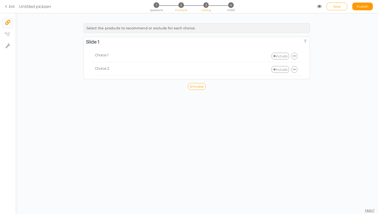
click at [180, 7] on li "2 Products" at bounding box center [181, 4] width 24 height 5
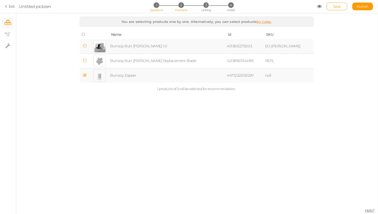
click at [157, 5] on span "1" at bounding box center [156, 4] width 5 height 5
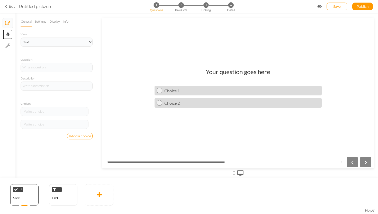
click at [5, 36] on link "× Display settings" at bounding box center [8, 35] width 10 height 10
select select "2"
select select "lato"
select select "fade"
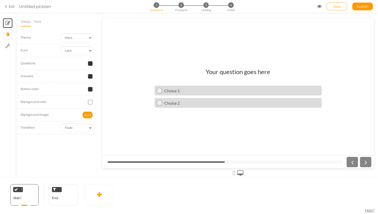
click at [5, 25] on icon at bounding box center [7, 23] width 5 height 5
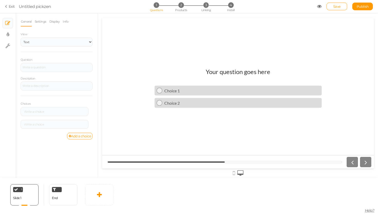
click at [13, 5] on link "Exit" at bounding box center [10, 6] width 10 height 5
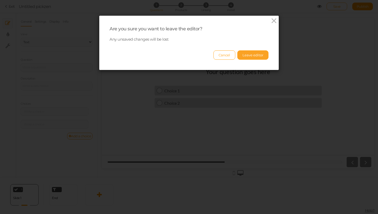
click at [243, 56] on button "Leave editor" at bounding box center [252, 54] width 31 height 9
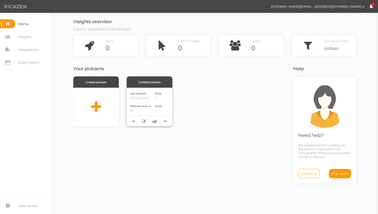
click at [159, 96] on div "Starts 0" at bounding box center [158, 95] width 7 height 9
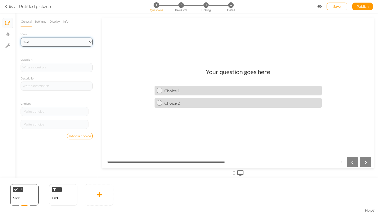
click at [55, 45] on select "Text Images Slider Dropdown" at bounding box center [57, 42] width 72 height 9
select select "2"
click at [21, 38] on select "Text Images Slider Dropdown" at bounding box center [57, 42] width 72 height 9
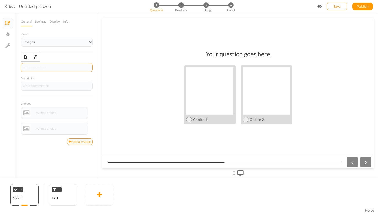
click at [42, 68] on div at bounding box center [57, 67] width 72 height 9
click at [225, 54] on h1 "Your question goes here" at bounding box center [238, 56] width 65 height 13
click at [40, 69] on div at bounding box center [57, 67] width 72 height 9
click at [53, 87] on div at bounding box center [56, 86] width 68 height 3
click at [26, 111] on link at bounding box center [26, 113] width 8 height 8
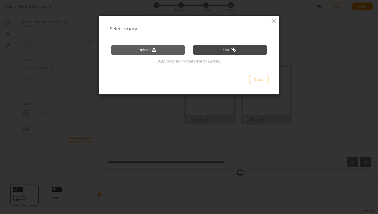
click at [147, 45] on button "Upload" at bounding box center [148, 50] width 74 height 10
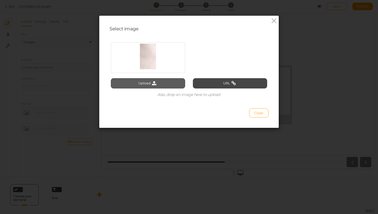
click at [152, 84] on icon at bounding box center [154, 83] width 7 height 5
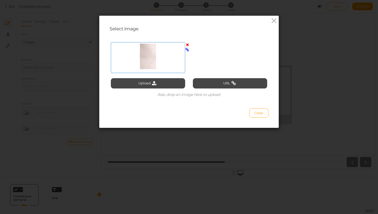
click at [135, 56] on div at bounding box center [148, 56] width 72 height 26
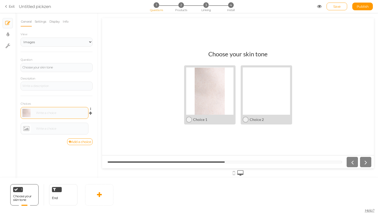
click at [46, 110] on body "× Close A wider screen is needed to use the Pickzen builder Exit Untitled pickz…" at bounding box center [189, 107] width 378 height 214
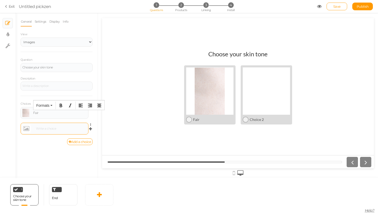
click at [25, 129] on link at bounding box center [26, 129] width 8 height 8
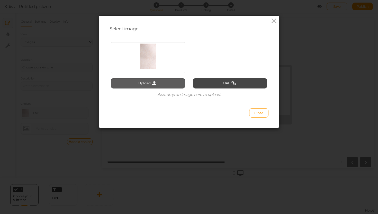
click at [149, 84] on button "Upload" at bounding box center [148, 83] width 74 height 10
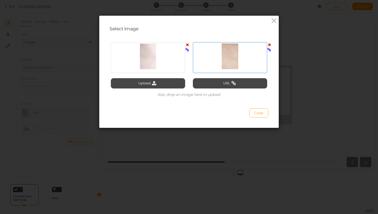
click at [245, 52] on div at bounding box center [230, 56] width 72 height 26
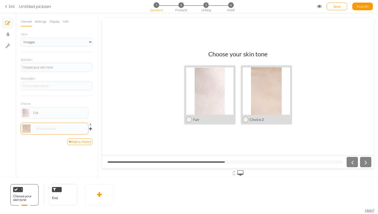
click at [75, 123] on div "Fair Settings Delete Settings Delete" at bounding box center [57, 122] width 72 height 31
click at [72, 129] on div at bounding box center [60, 128] width 52 height 3
click at [73, 142] on link "Add a choice" at bounding box center [80, 141] width 26 height 7
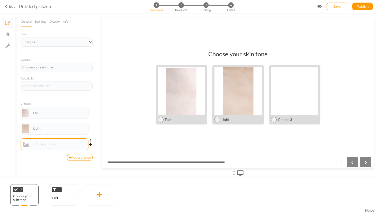
click at [26, 143] on link at bounding box center [26, 144] width 8 height 8
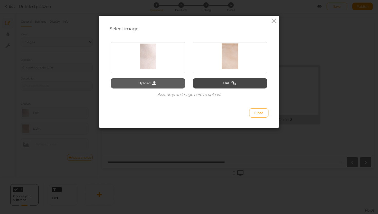
click at [161, 83] on button "Upload" at bounding box center [148, 83] width 74 height 10
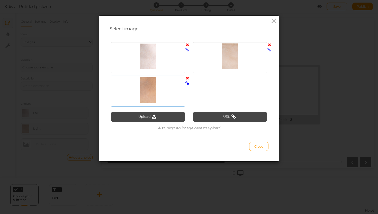
click at [157, 96] on div at bounding box center [148, 90] width 72 height 26
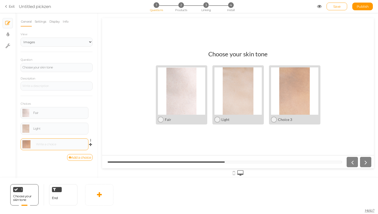
click at [47, 145] on div at bounding box center [60, 144] width 52 height 3
click at [77, 158] on link "Add a choice" at bounding box center [80, 157] width 26 height 7
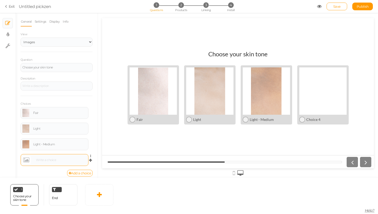
click at [27, 160] on link at bounding box center [26, 160] width 8 height 8
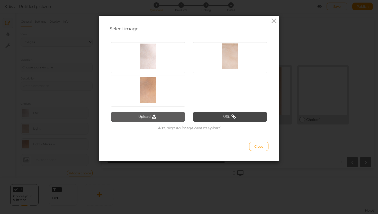
click at [163, 112] on button "Upload" at bounding box center [148, 117] width 74 height 10
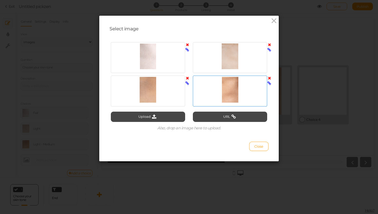
click at [233, 99] on div at bounding box center [230, 90] width 72 height 26
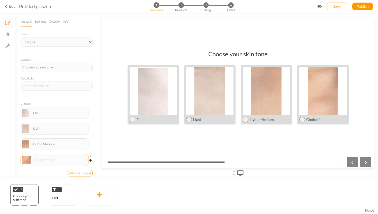
click at [53, 162] on div at bounding box center [54, 160] width 64 height 8
click at [70, 171] on link "Add a choice" at bounding box center [80, 173] width 26 height 7
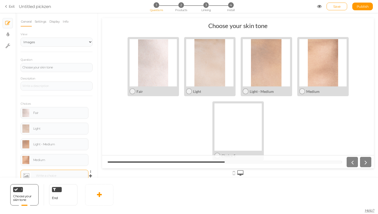
click at [24, 174] on link at bounding box center [26, 176] width 8 height 8
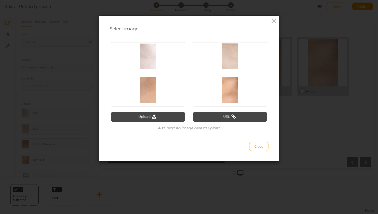
click at [141, 123] on div "Upload URL Also, drop an image here to upload." at bounding box center [189, 85] width 156 height 96
click at [145, 117] on button "Upload" at bounding box center [148, 117] width 74 height 10
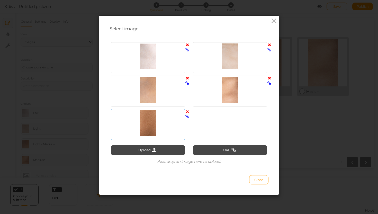
click at [148, 122] on div at bounding box center [148, 123] width 72 height 26
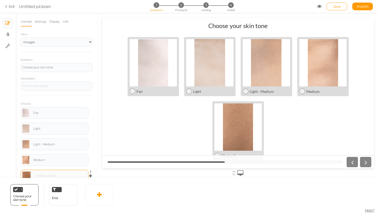
click at [63, 177] on div at bounding box center [54, 176] width 64 height 8
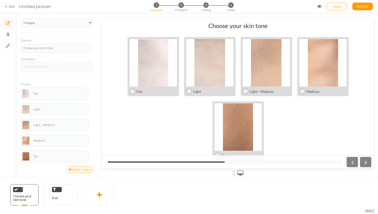
click at [95, 99] on div "General Settings Display Info View Text Images Slider Dropdown Question Choose …" at bounding box center [56, 97] width 82 height 161
click at [77, 171] on link "Add a choice" at bounding box center [80, 169] width 26 height 7
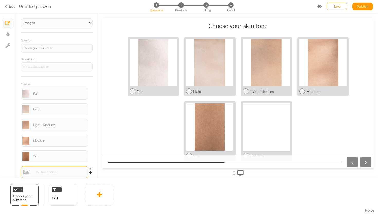
click at [27, 173] on link at bounding box center [26, 172] width 8 height 8
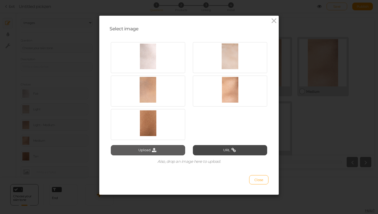
click at [155, 150] on icon at bounding box center [154, 150] width 7 height 5
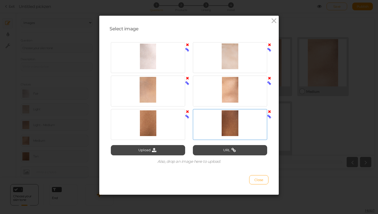
click at [232, 120] on div at bounding box center [230, 123] width 72 height 26
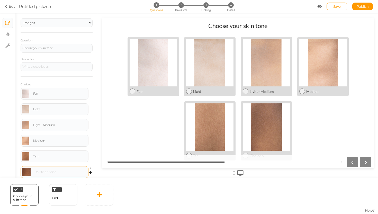
click at [71, 167] on body "× Close A wider screen is needed to use the Pickzen builder Exit Untitled pickz…" at bounding box center [189, 107] width 378 height 214
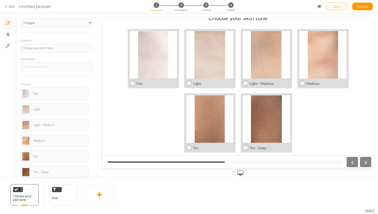
click at [95, 141] on div "General Settings Display Info View Text Images Slider Dropdown Question Choose …" at bounding box center [56, 97] width 82 height 161
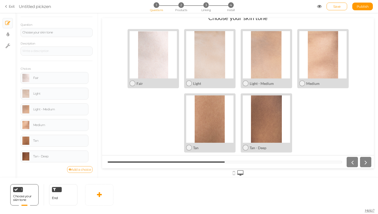
click at [80, 170] on link "Add a choice" at bounding box center [80, 169] width 26 height 7
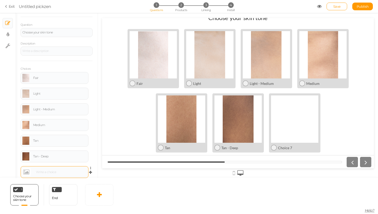
click at [24, 174] on link at bounding box center [26, 172] width 8 height 8
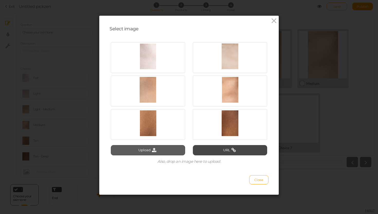
click at [156, 149] on icon at bounding box center [154, 150] width 7 height 5
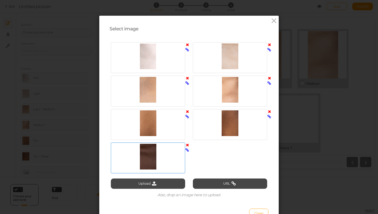
click at [158, 158] on div at bounding box center [148, 157] width 72 height 26
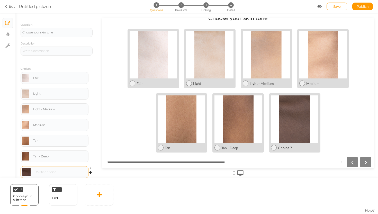
click at [69, 174] on div at bounding box center [54, 172] width 64 height 8
click at [36, 186] on icon at bounding box center [34, 188] width 3 height 4
click at [29, 188] on link "Clone" at bounding box center [25, 186] width 29 height 5
select select "2"
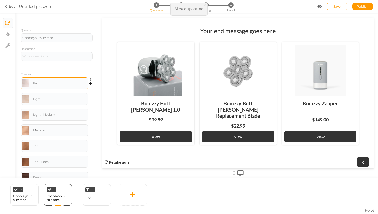
scroll to position [0, 0]
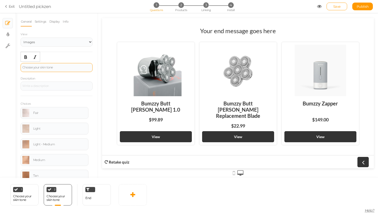
click at [49, 68] on div "Choose your skin tone" at bounding box center [56, 67] width 68 height 3
drag, startPoint x: 62, startPoint y: 68, endPoint x: 3, endPoint y: 58, distance: 59.8
click at [3, 58] on div "× Slides × Display settings × Settings General Settings Display Info View Text …" at bounding box center [189, 95] width 378 height 165
paste div
click at [94, 55] on div "General Settings Display Info View Text Images Slider Dropdown Question Choose …" at bounding box center [56, 97] width 82 height 161
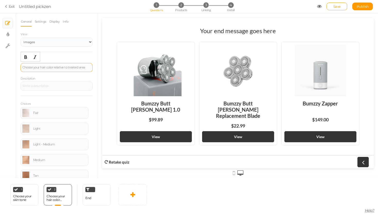
click at [72, 66] on div "Choose your hair color relative to treated area" at bounding box center [56, 67] width 68 height 3
click at [85, 53] on div "View Text Images Slider Dropdown Question Choose your hair color relative to tr…" at bounding box center [57, 127] width 72 height 192
click at [82, 67] on div "Choose your hair color relative to treated area" at bounding box center [56, 67] width 68 height 3
click at [88, 67] on div "Choose your hair color relative to treated area" at bounding box center [56, 67] width 68 height 3
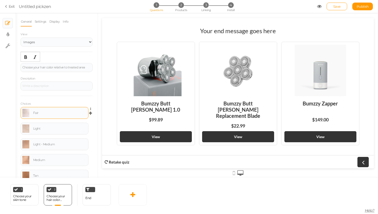
click at [46, 111] on div "Fair" at bounding box center [54, 113] width 64 height 8
click at [58, 70] on div "Choose your hair color relative to treated area" at bounding box center [57, 67] width 72 height 9
click at [43, 112] on div "Fair" at bounding box center [60, 112] width 54 height 3
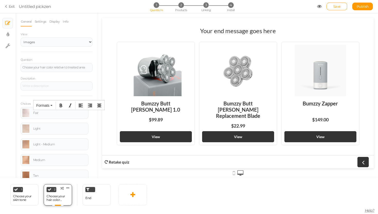
click at [58, 204] on div "2 Choose your hair color relative to treated area × Define the conditions to sh…" at bounding box center [58, 194] width 28 height 21
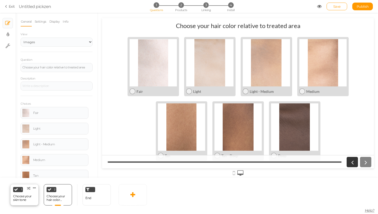
click at [24, 198] on div "Choose your skin tone" at bounding box center [24, 198] width 23 height 7
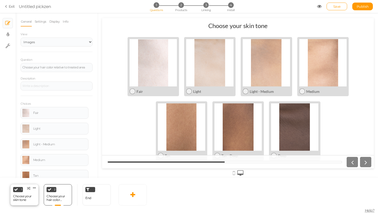
select select "2"
click at [52, 197] on div "Choose your hair color relative to treated area" at bounding box center [58, 198] width 23 height 7
select select "2"
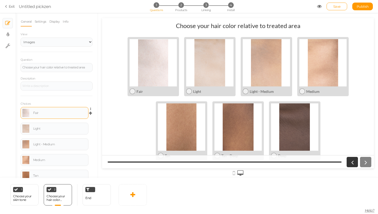
click at [55, 113] on div "Fair" at bounding box center [60, 112] width 54 height 3
click at [29, 112] on link at bounding box center [25, 113] width 7 height 8
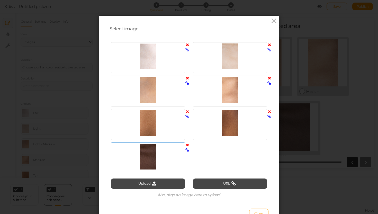
click at [187, 144] on icon at bounding box center [187, 145] width 3 height 4
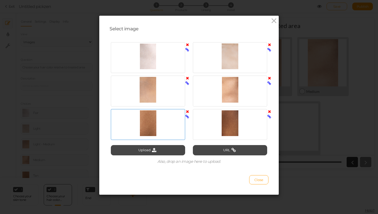
click at [187, 110] on icon at bounding box center [187, 112] width 3 height 4
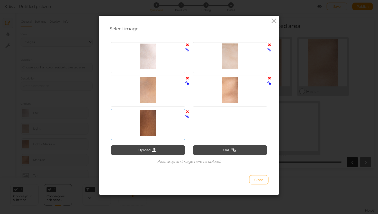
click at [186, 111] on icon at bounding box center [187, 112] width 3 height 4
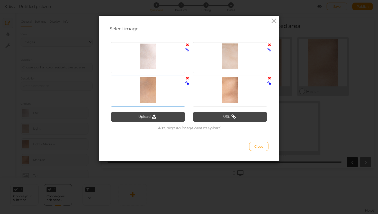
click at [188, 76] on icon at bounding box center [187, 78] width 3 height 4
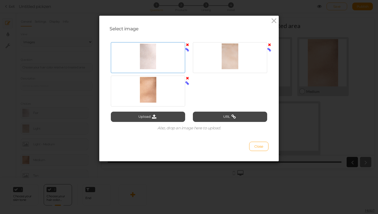
click at [189, 44] on icon at bounding box center [187, 45] width 3 height 4
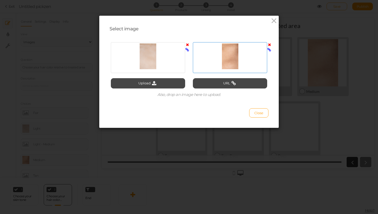
click at [269, 43] on icon at bounding box center [269, 45] width 3 height 4
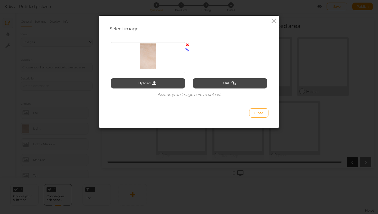
click at [187, 42] on div at bounding box center [148, 57] width 82 height 33
click at [188, 46] on icon at bounding box center [187, 45] width 3 height 4
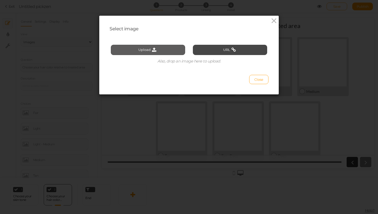
click at [154, 51] on icon at bounding box center [154, 50] width 7 height 5
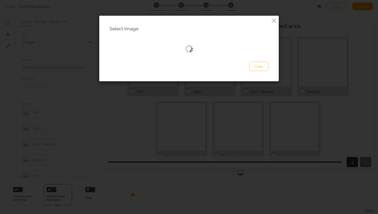
click at [251, 65] on button "Close" at bounding box center [258, 66] width 19 height 9
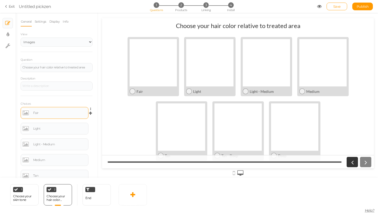
click at [27, 114] on link at bounding box center [25, 113] width 7 height 8
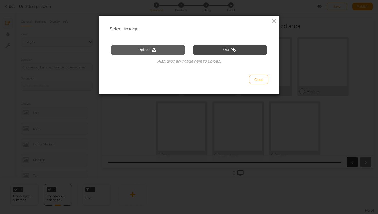
click at [153, 46] on button "Upload" at bounding box center [148, 50] width 74 height 10
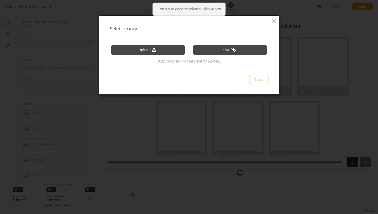
click at [268, 22] on div "Select image Upload URL Also, drop an image here to upload. Close" at bounding box center [189, 55] width 180 height 79
click at [274, 22] on icon at bounding box center [273, 21] width 7 height 8
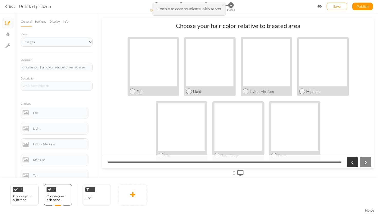
click at [11, 8] on link "Exit" at bounding box center [10, 6] width 10 height 5
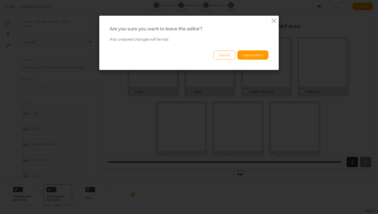
click at [236, 48] on div "Cancel Leave editor" at bounding box center [189, 53] width 159 height 14
click at [252, 55] on button "Leave editor" at bounding box center [252, 54] width 31 height 9
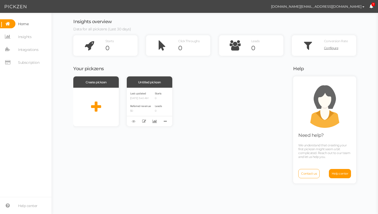
click at [376, 6] on span "[DOMAIN_NAME][EMAIL_ADDRESS][DOMAIN_NAME] Preferences Managed accounts Help Log…" at bounding box center [315, 6] width 126 height 13
click at [347, 7] on span "[DOMAIN_NAME][EMAIL_ADDRESS][DOMAIN_NAME]" at bounding box center [316, 6] width 91 height 4
click at [346, 15] on span "Preferences" at bounding box center [345, 16] width 17 height 4
select select "Europe/[GEOGRAPHIC_DATA]"
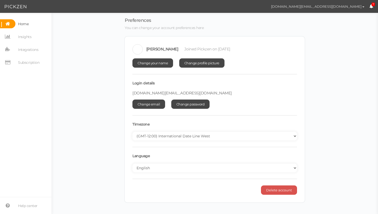
click at [363, 7] on span "button" at bounding box center [364, 6] width 2 height 1
click at [354, 20] on span "Managed accounts" at bounding box center [351, 21] width 28 height 4
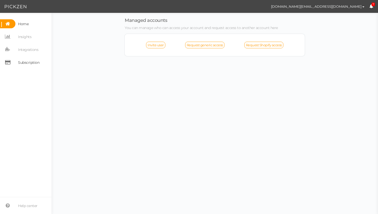
click at [32, 60] on span "Subscription" at bounding box center [28, 62] width 21 height 8
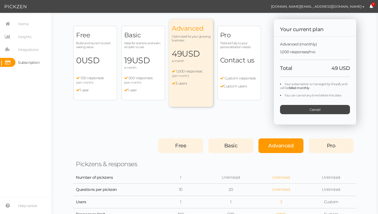
scroll to position [15, 0]
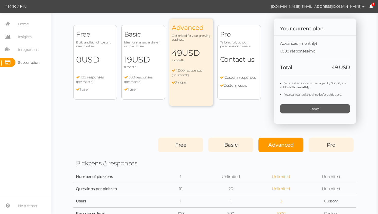
click at [325, 109] on div "Cancel" at bounding box center [315, 108] width 70 height 9
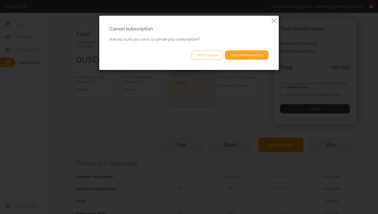
click at [245, 55] on button "Cancel subscription" at bounding box center [246, 54] width 43 height 9
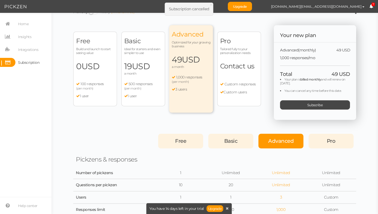
scroll to position [9, 0]
